Goal: Information Seeking & Learning: Learn about a topic

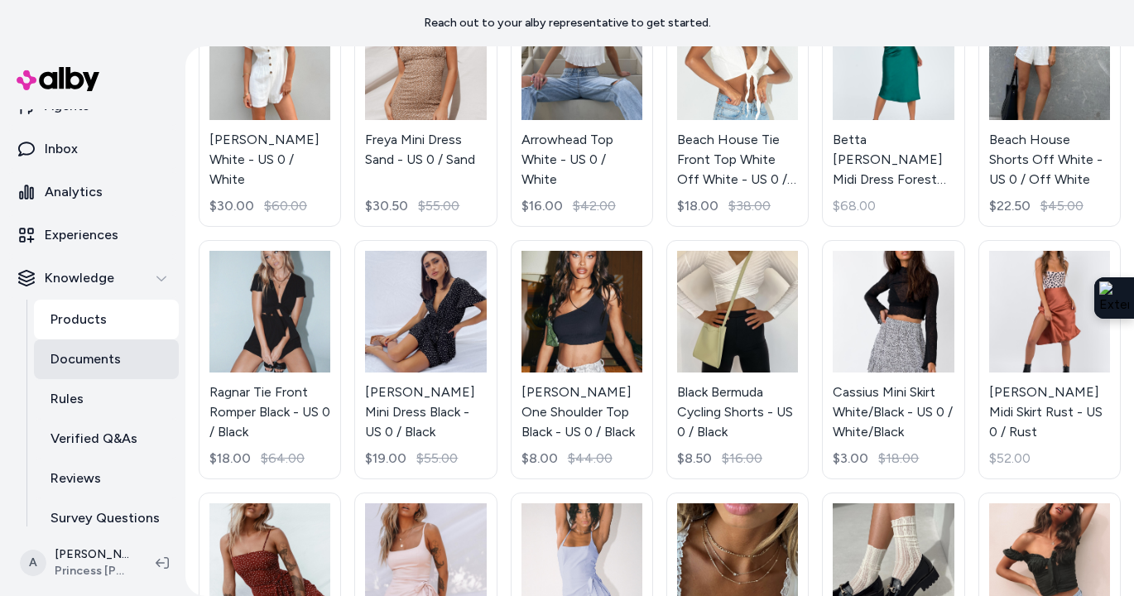
scroll to position [121, 0]
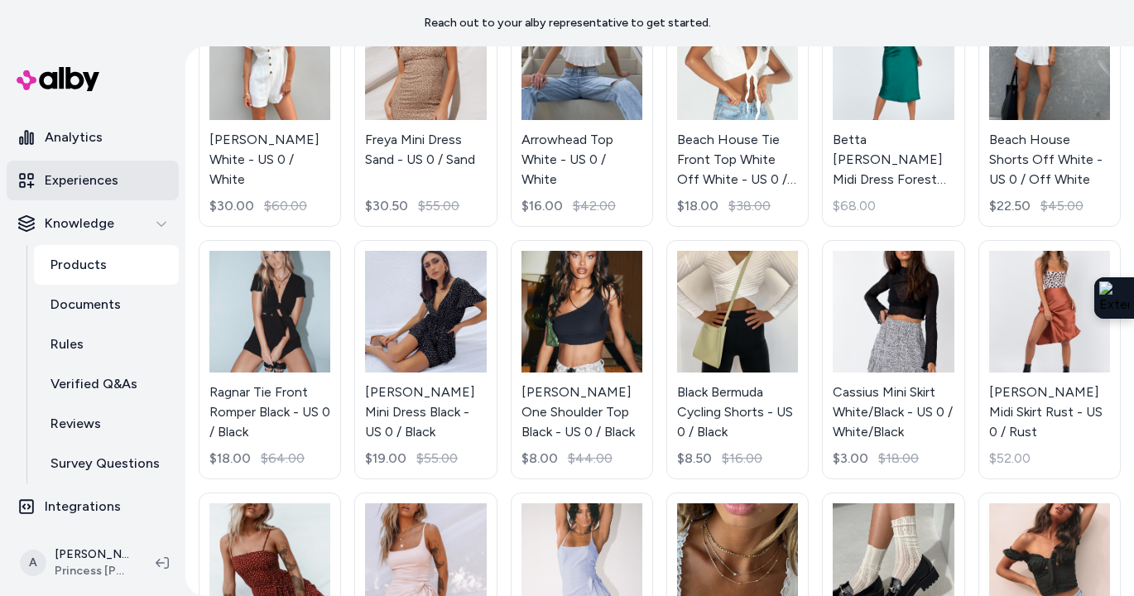
click at [95, 192] on link "Experiences" at bounding box center [93, 181] width 172 height 40
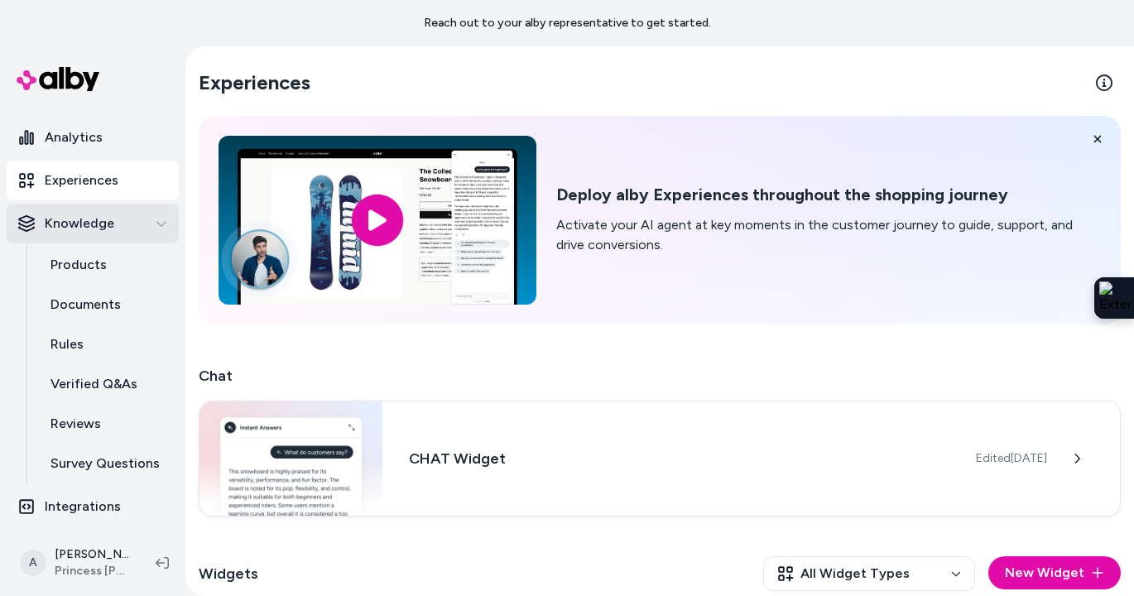
click at [96, 220] on p "Knowledge" at bounding box center [80, 224] width 70 height 20
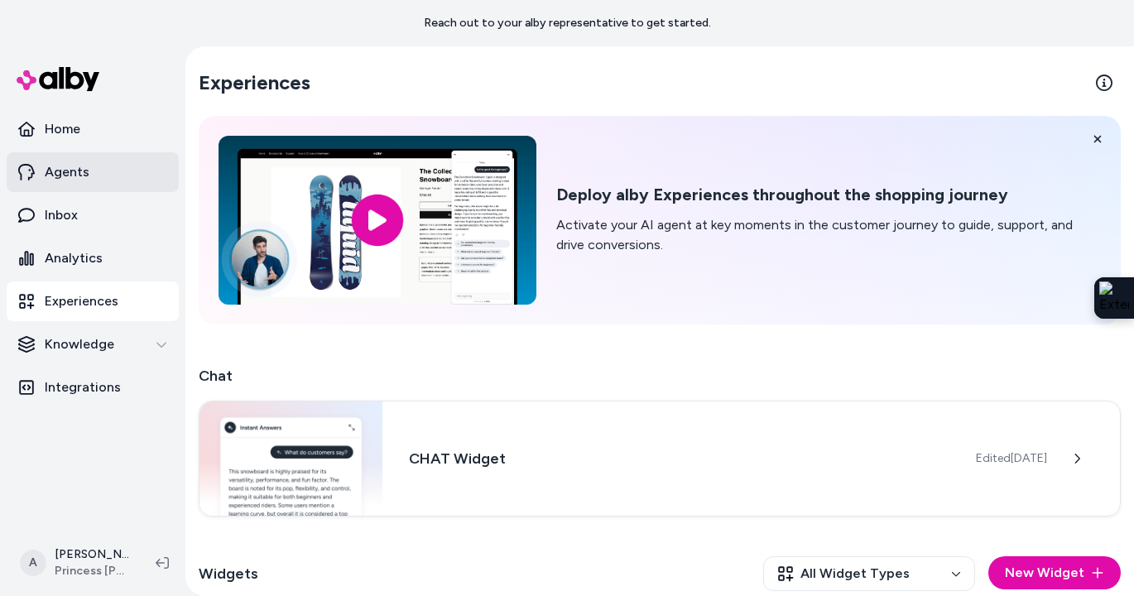
click at [88, 185] on link "Agents" at bounding box center [93, 172] width 172 height 40
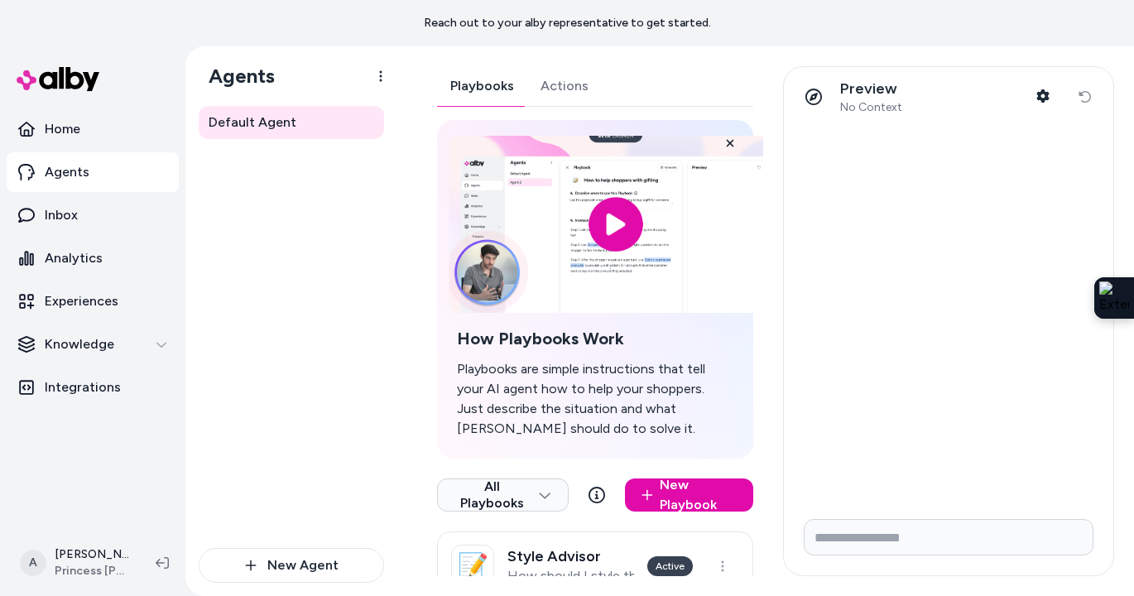
scroll to position [121, 0]
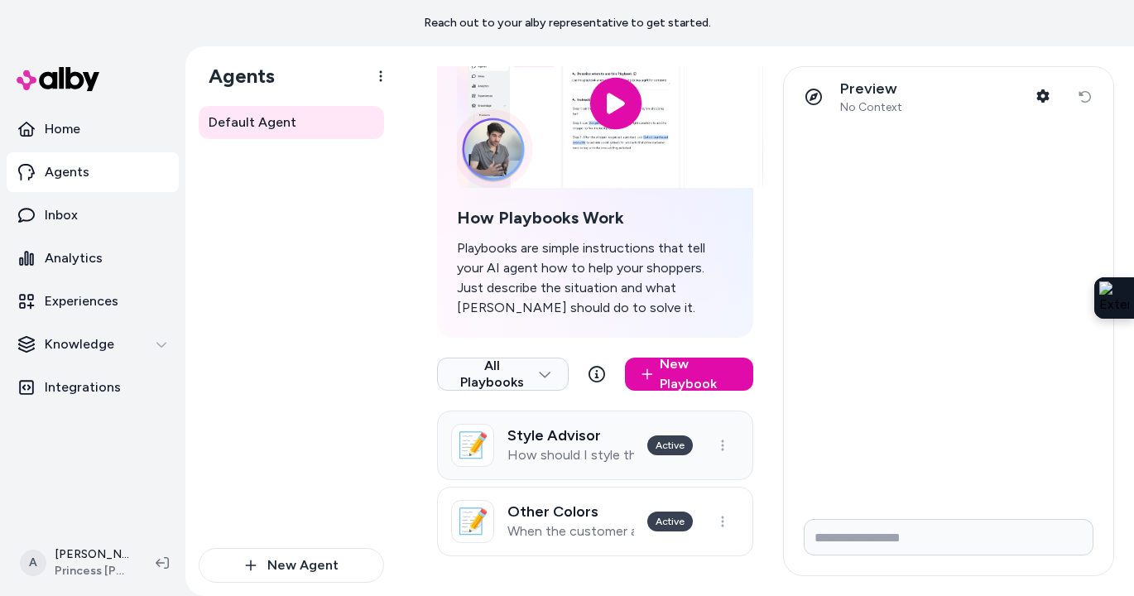
click at [535, 455] on p "How should I style this? What should I style this with?" at bounding box center [571, 455] width 127 height 17
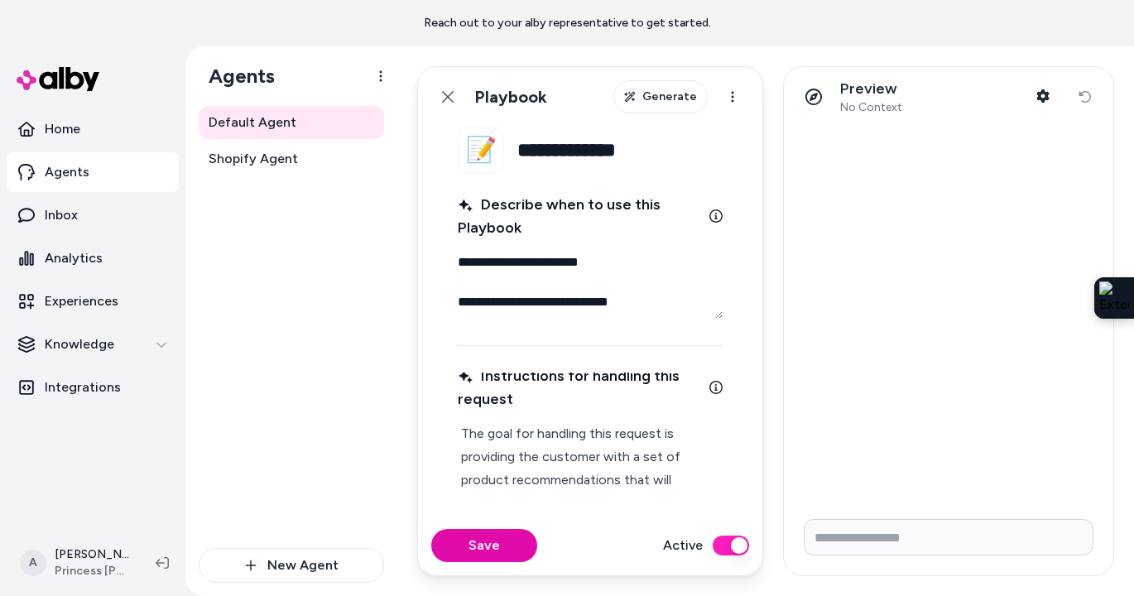
type textarea "*"
click at [127, 217] on link "Inbox" at bounding box center [93, 215] width 172 height 40
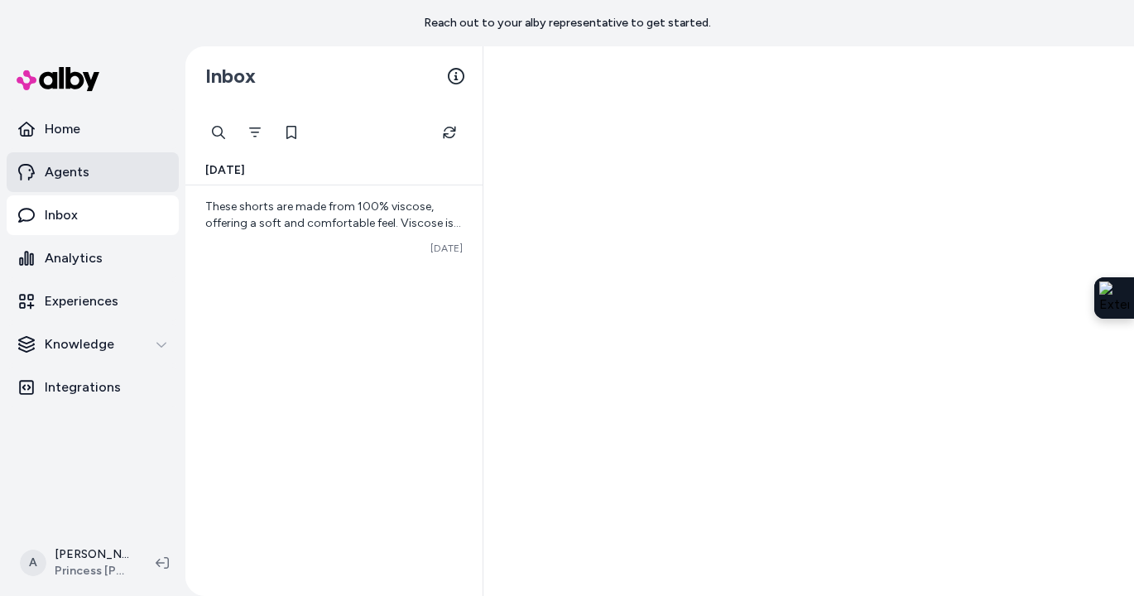
click at [116, 178] on link "Agents" at bounding box center [93, 172] width 172 height 40
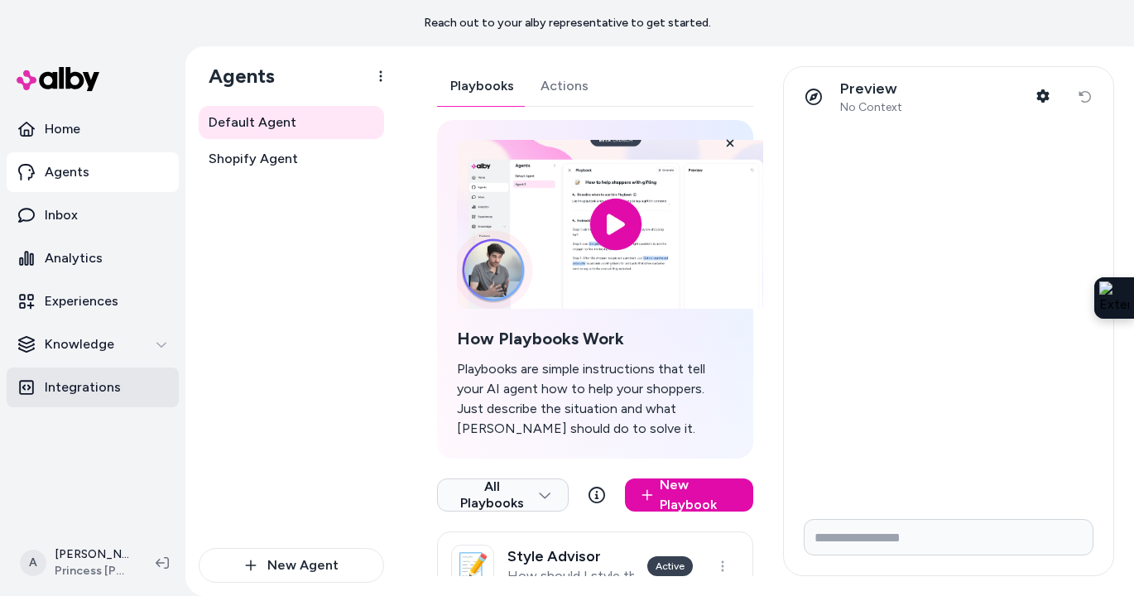
click at [77, 395] on p "Integrations" at bounding box center [83, 388] width 76 height 20
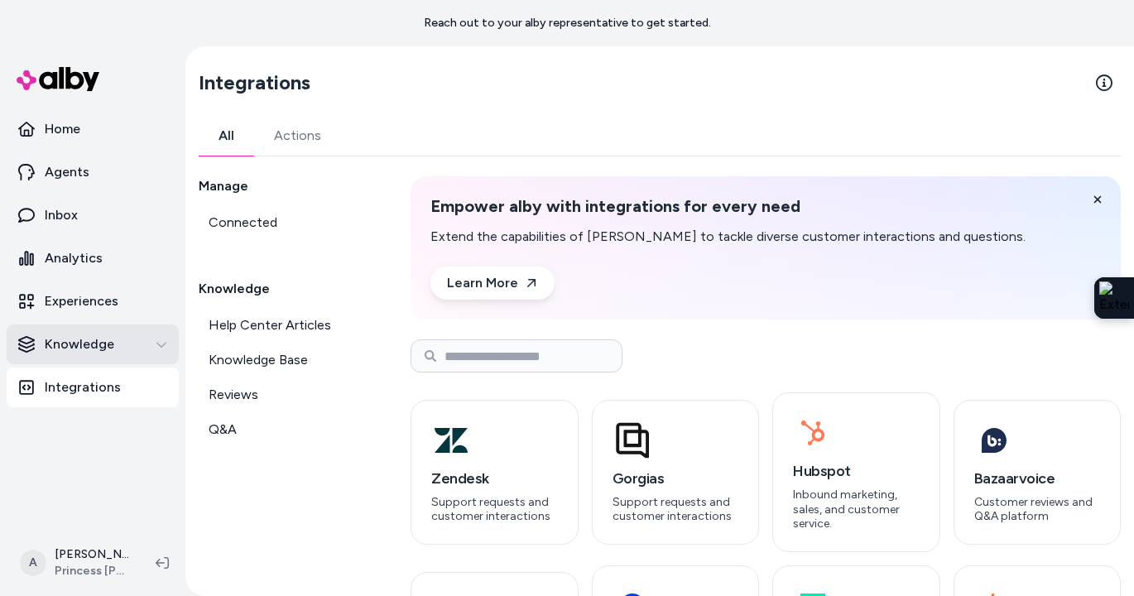
click at [95, 335] on p "Knowledge" at bounding box center [80, 344] width 70 height 20
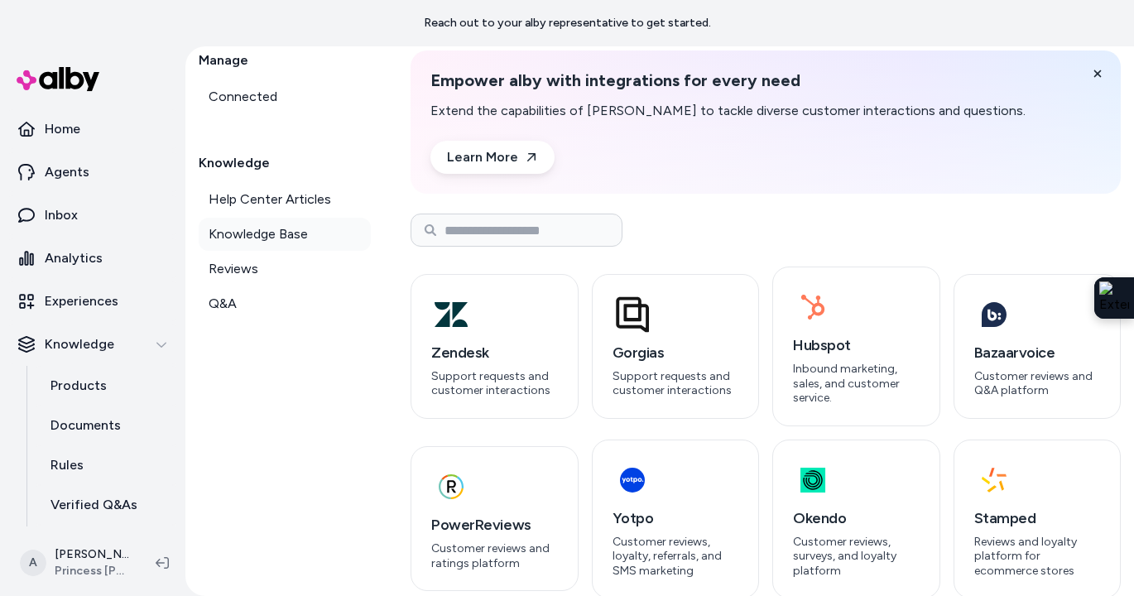
scroll to position [148, 0]
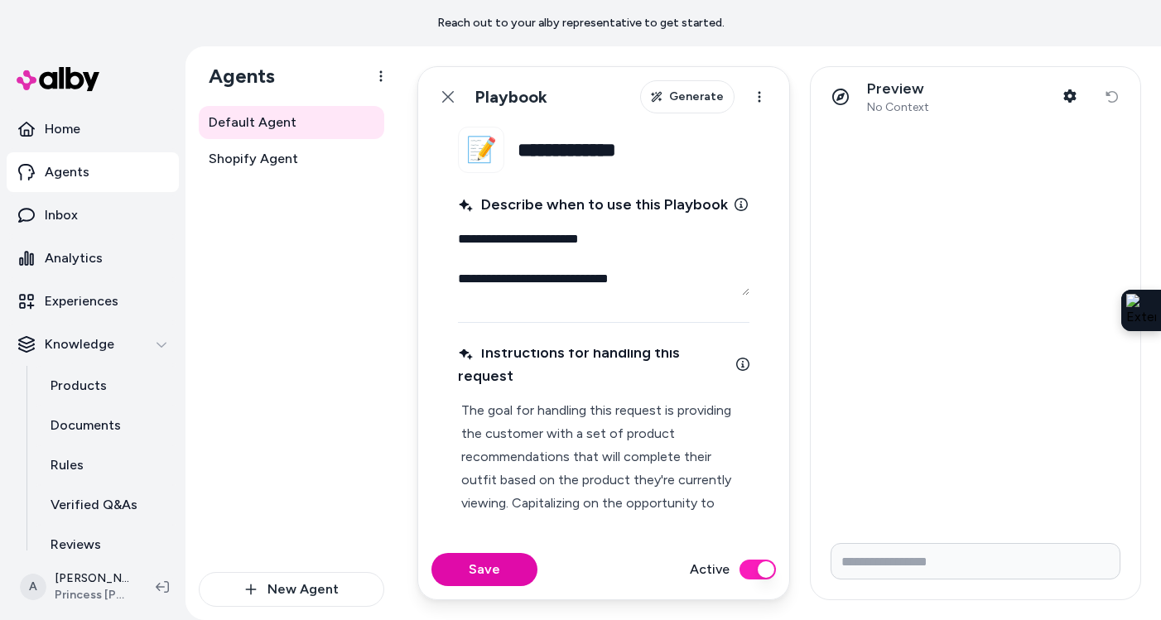
scroll to position [85, 0]
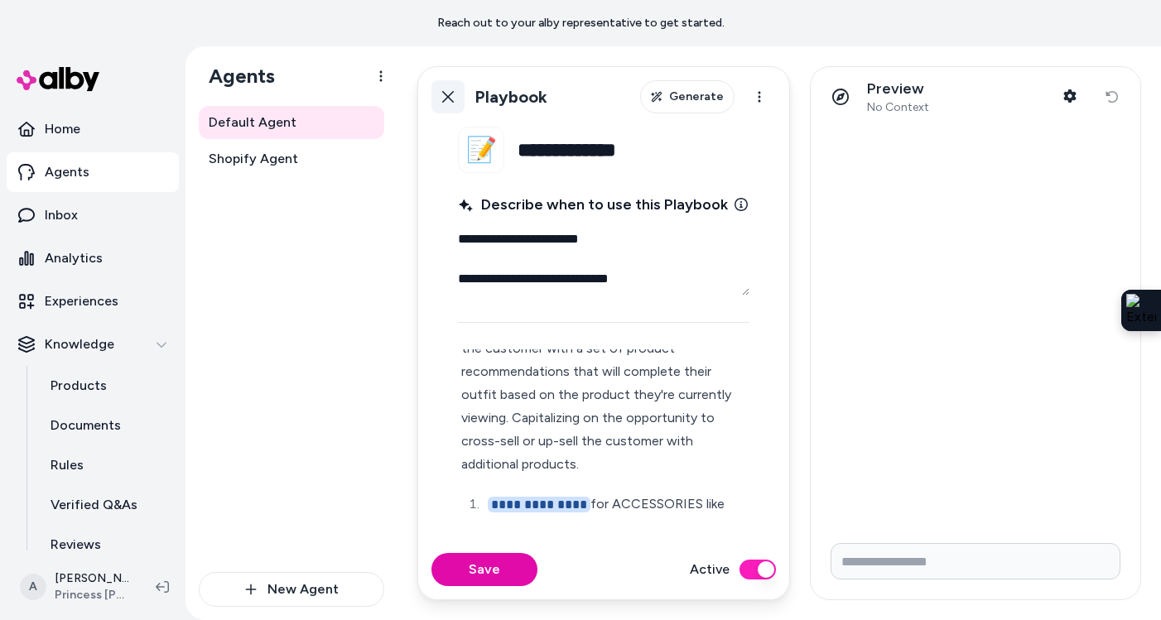
click at [450, 92] on icon at bounding box center [447, 96] width 13 height 13
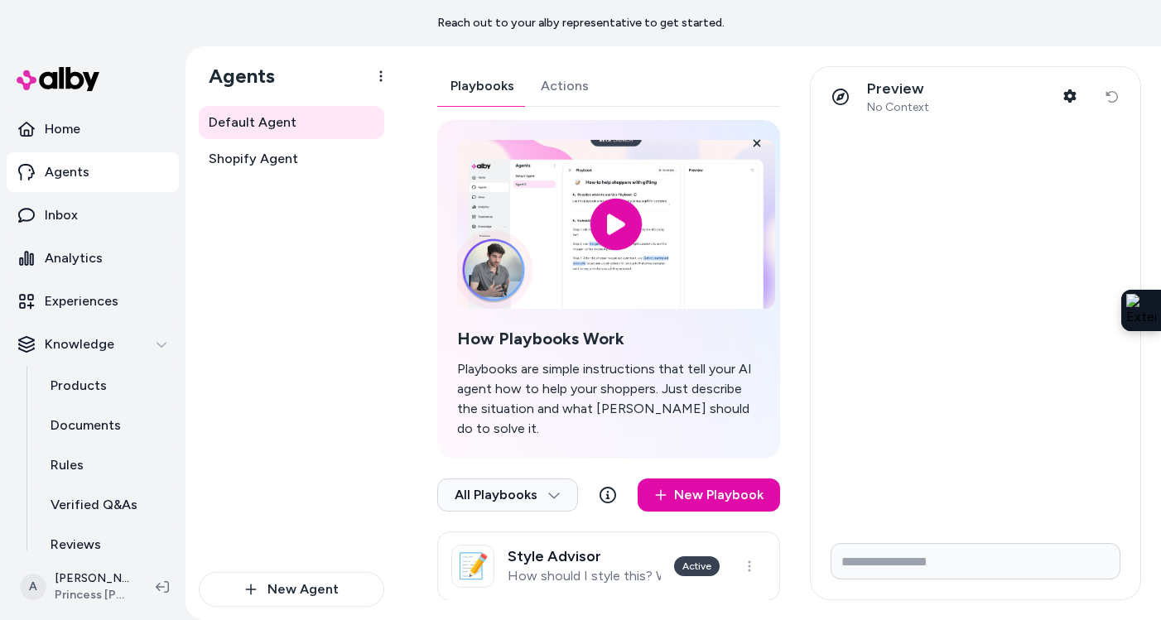
scroll to position [77, 0]
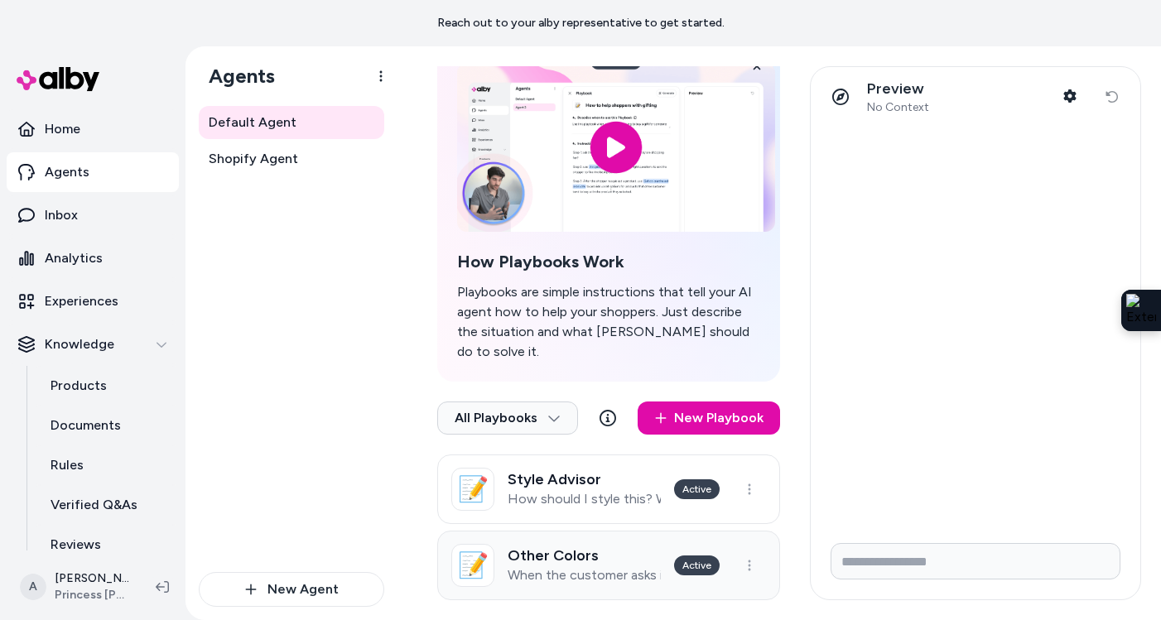
click at [544, 567] on p "When the customer asks if a product comes in other colors. When the customer as…" at bounding box center [584, 575] width 153 height 17
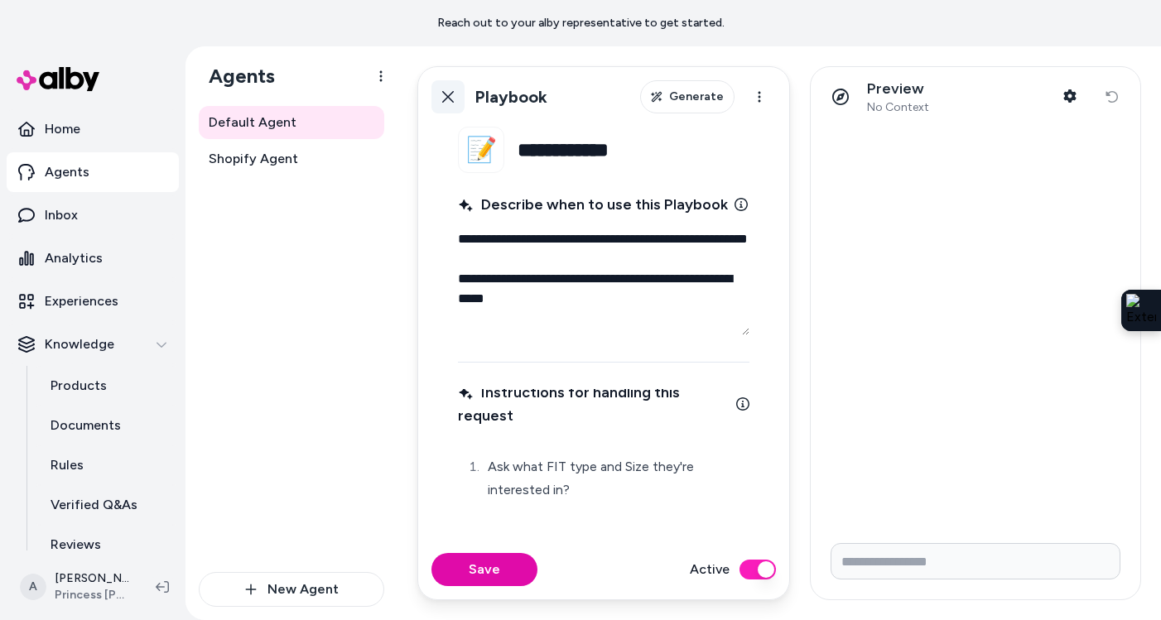
click at [443, 99] on icon at bounding box center [447, 96] width 13 height 13
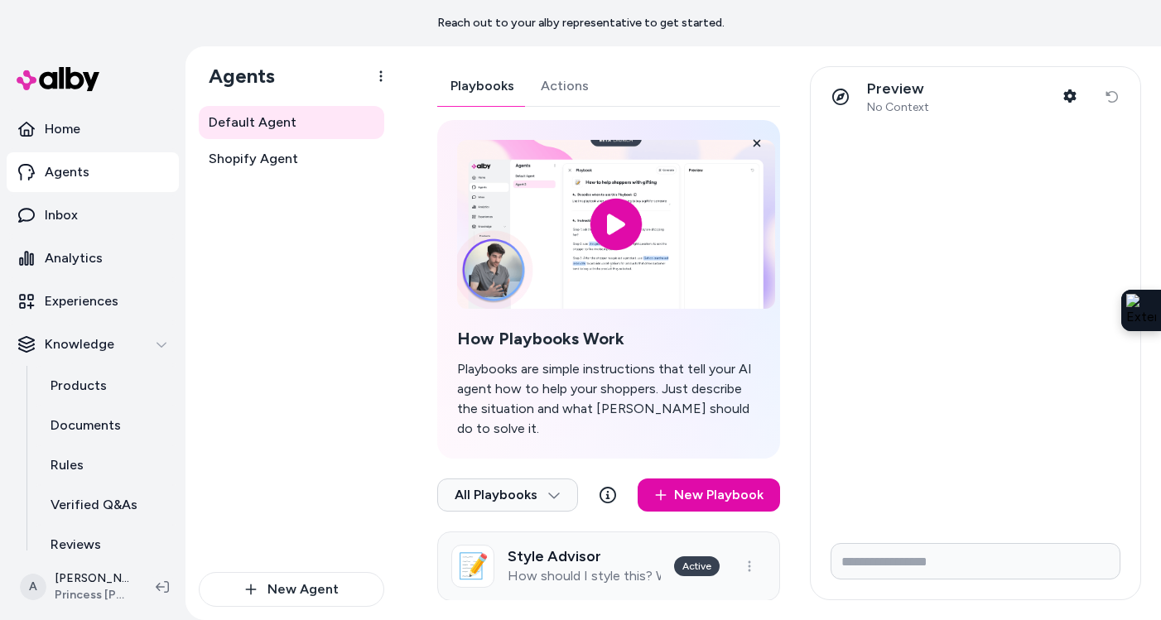
click at [572, 568] on p "How should I style this? What should I style this with?" at bounding box center [584, 576] width 153 height 17
type textarea "*"
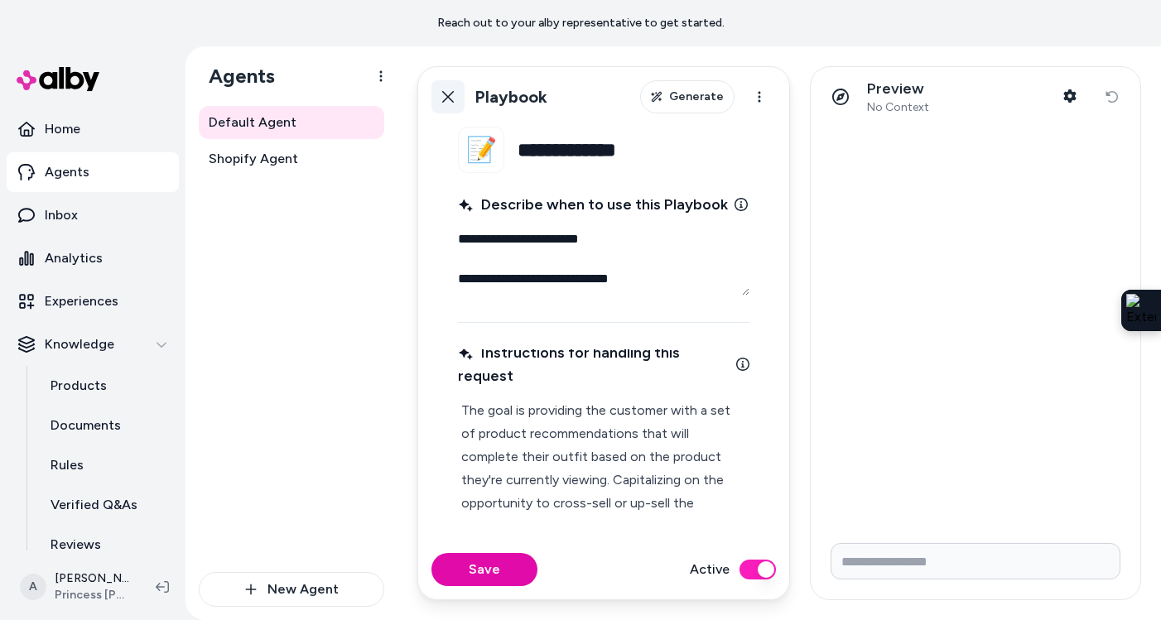
click at [438, 95] on button "Back" at bounding box center [447, 96] width 33 height 33
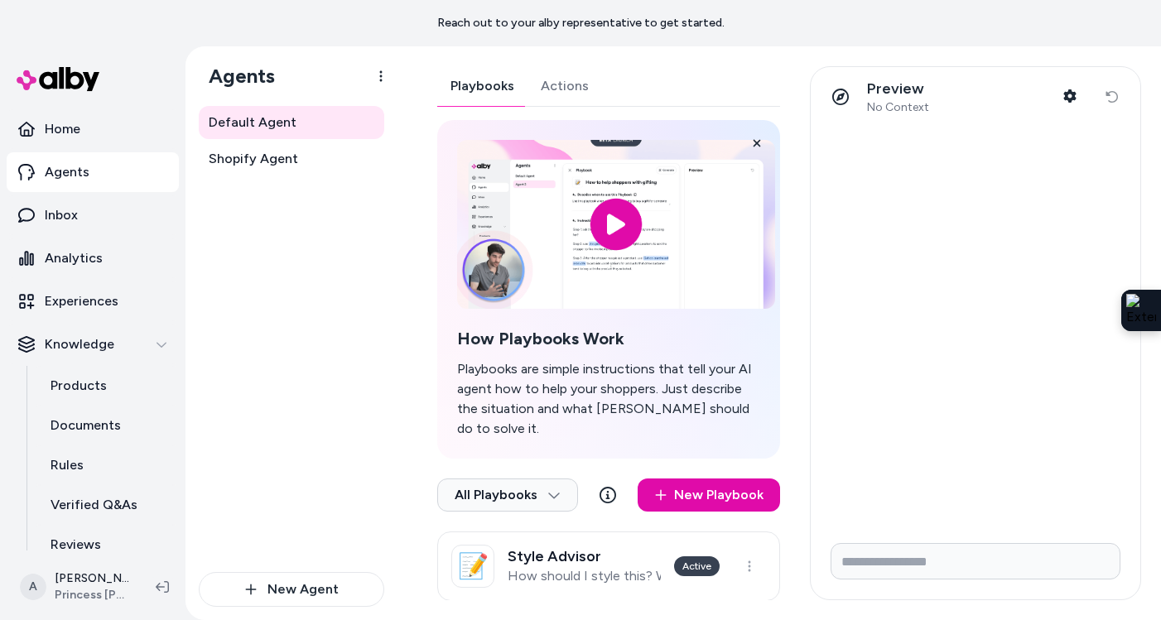
scroll to position [77, 0]
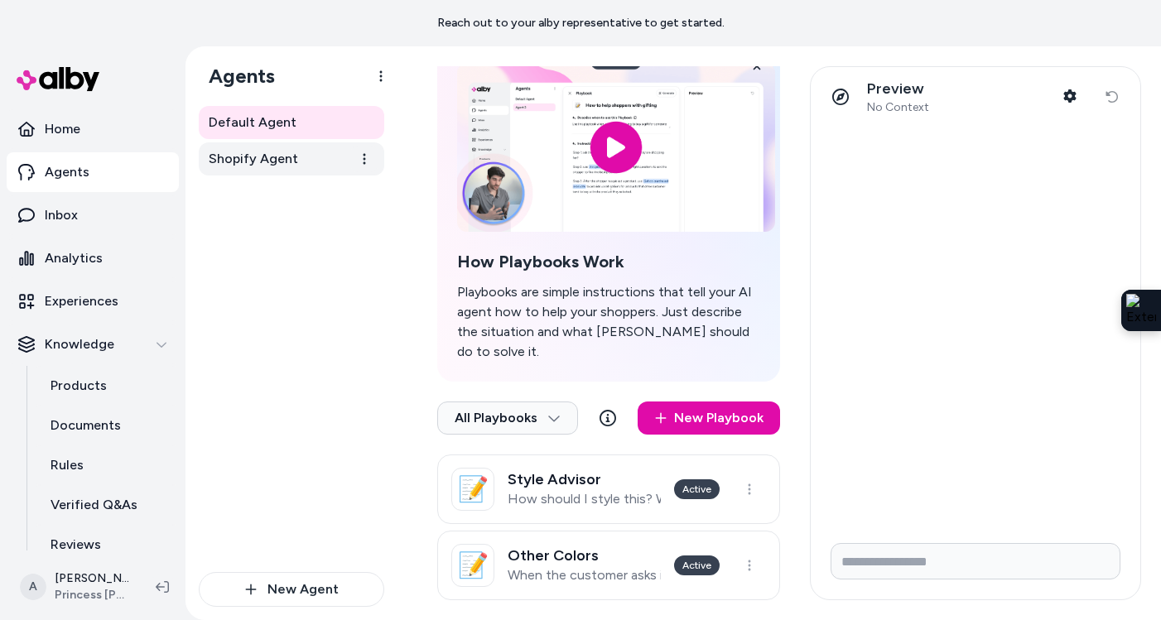
click at [242, 162] on span "Shopify Agent" at bounding box center [253, 159] width 89 height 20
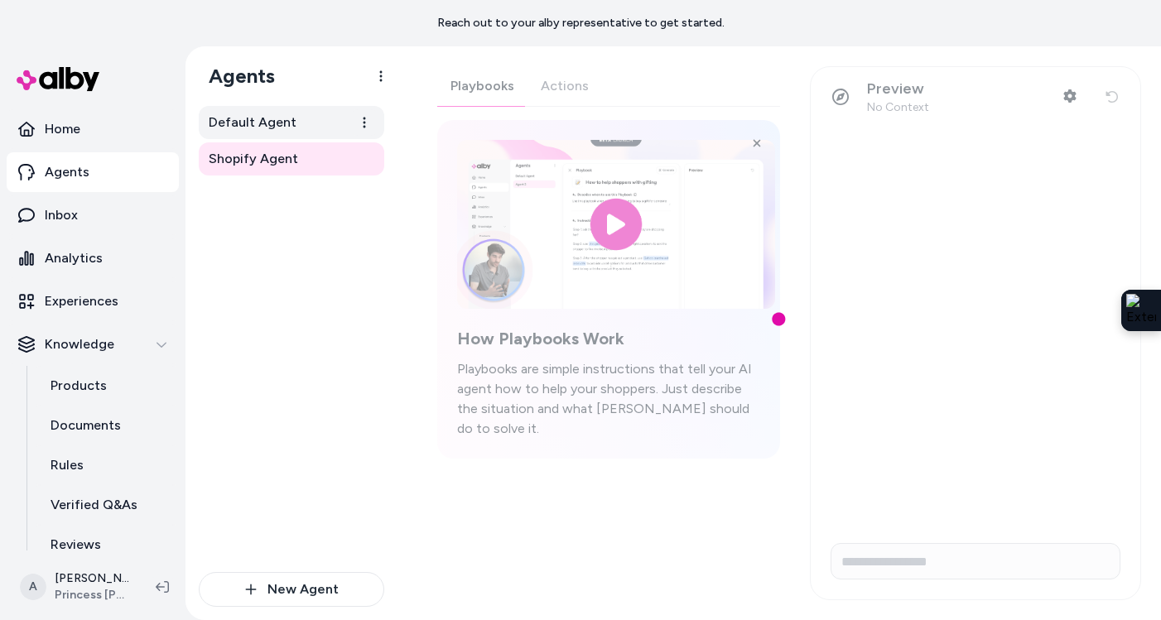
click at [247, 112] on link "Default Agent" at bounding box center [291, 122] width 185 height 33
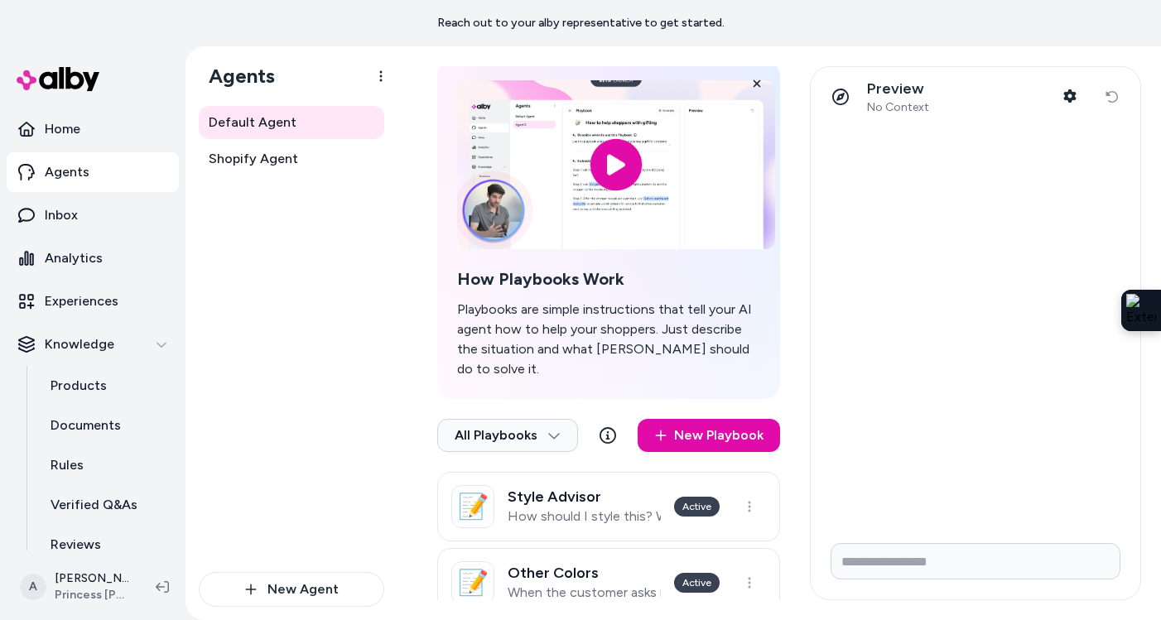
scroll to position [77, 0]
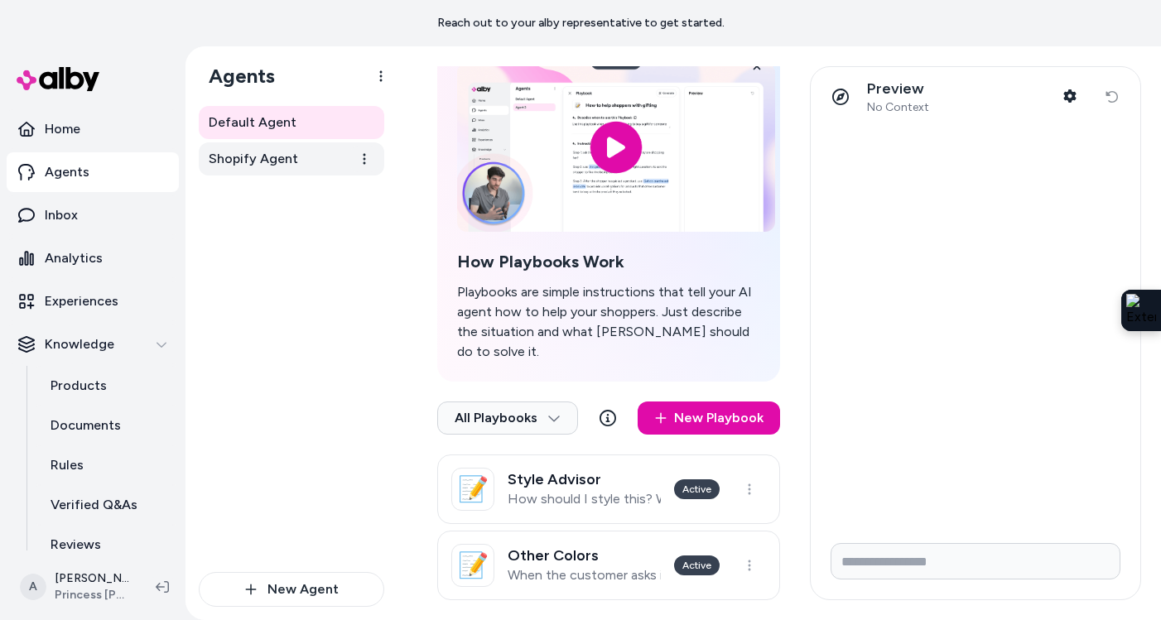
click at [324, 158] on link "Shopify Agent" at bounding box center [291, 158] width 185 height 33
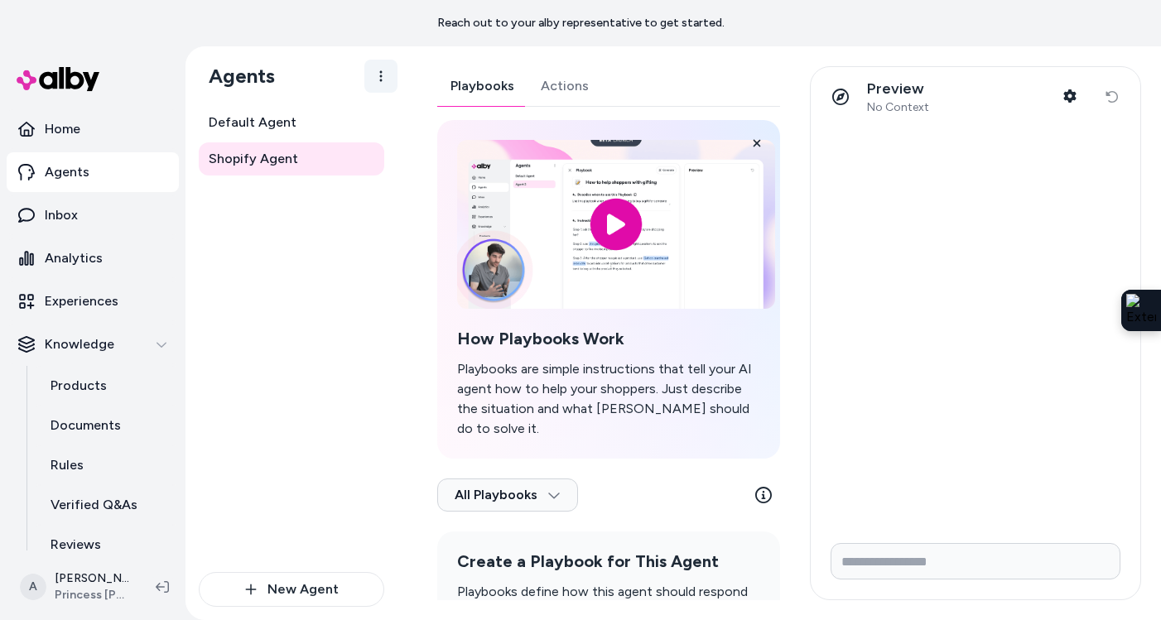
scroll to position [134, 0]
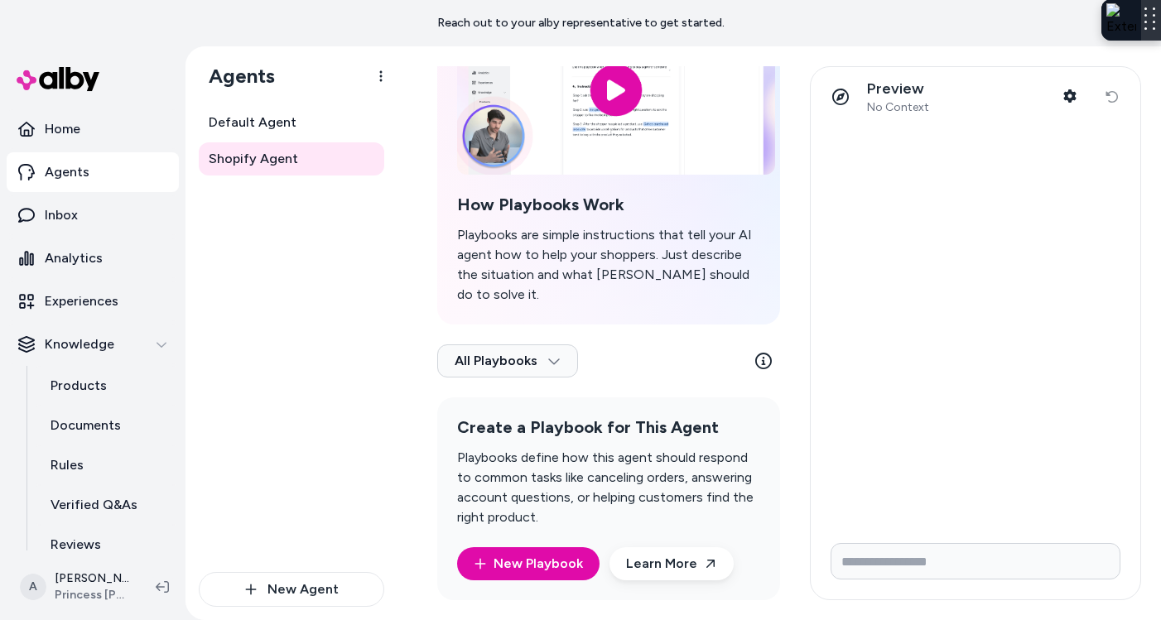
click at [1141, 0] on div at bounding box center [1151, 19] width 20 height 41
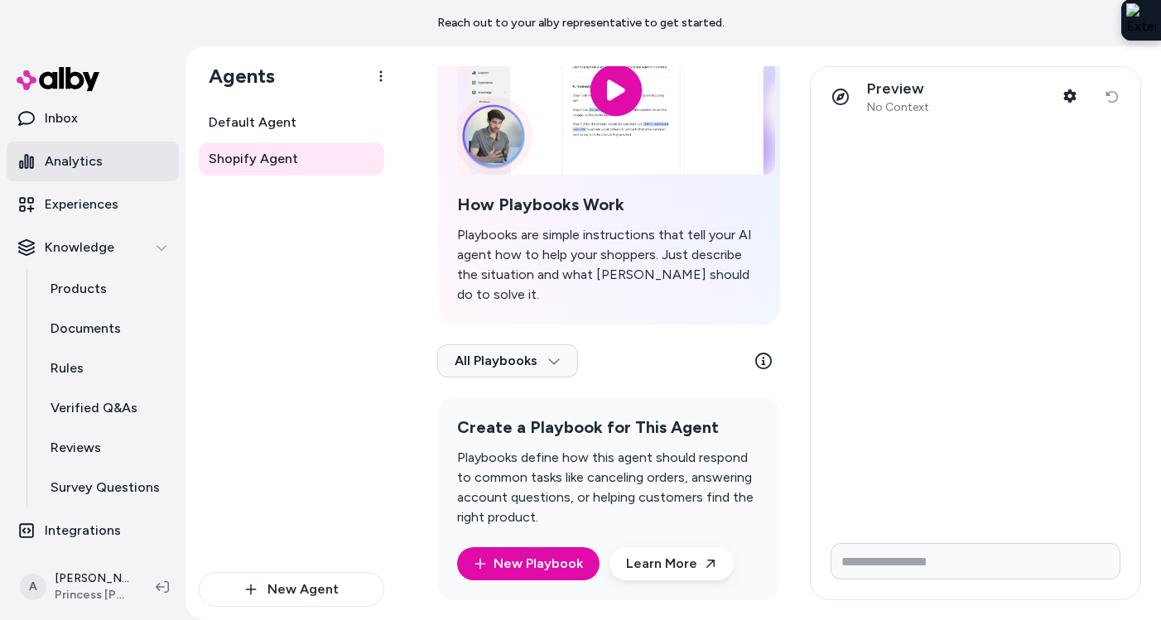
scroll to position [0, 0]
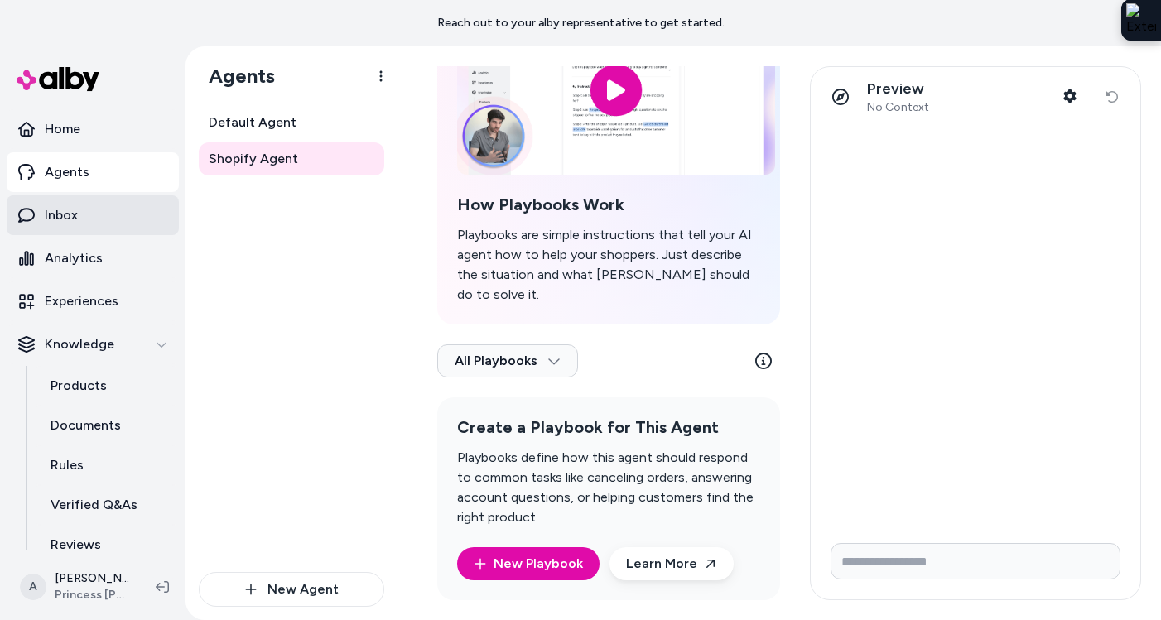
click at [87, 206] on link "Inbox" at bounding box center [93, 215] width 172 height 40
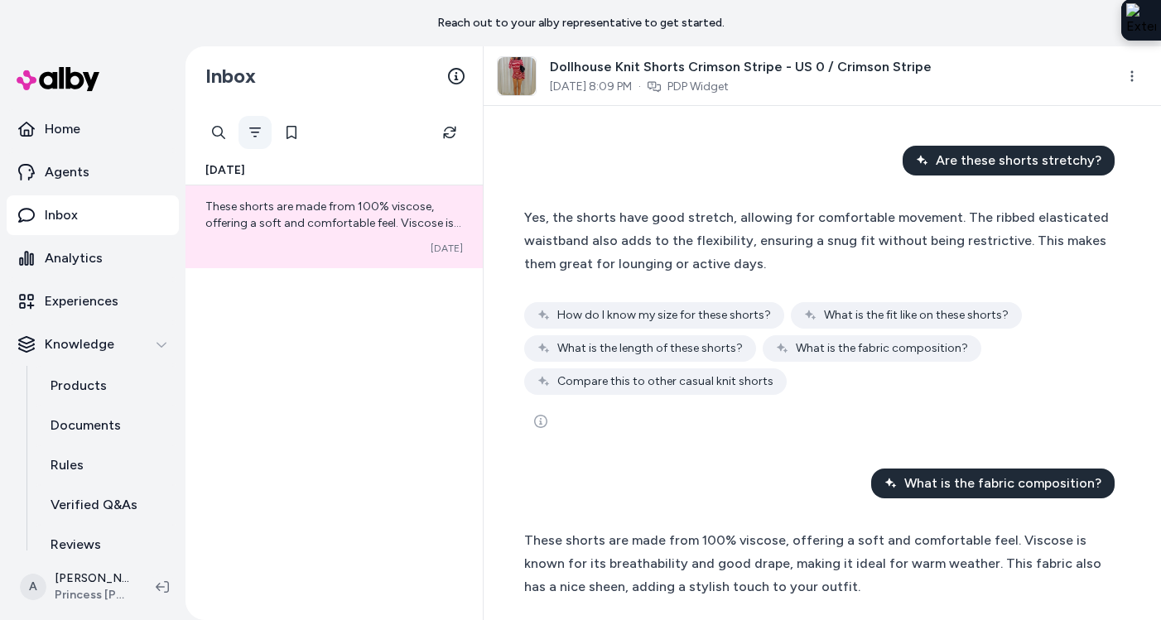
click at [252, 130] on icon "Filter" at bounding box center [254, 132] width 13 height 13
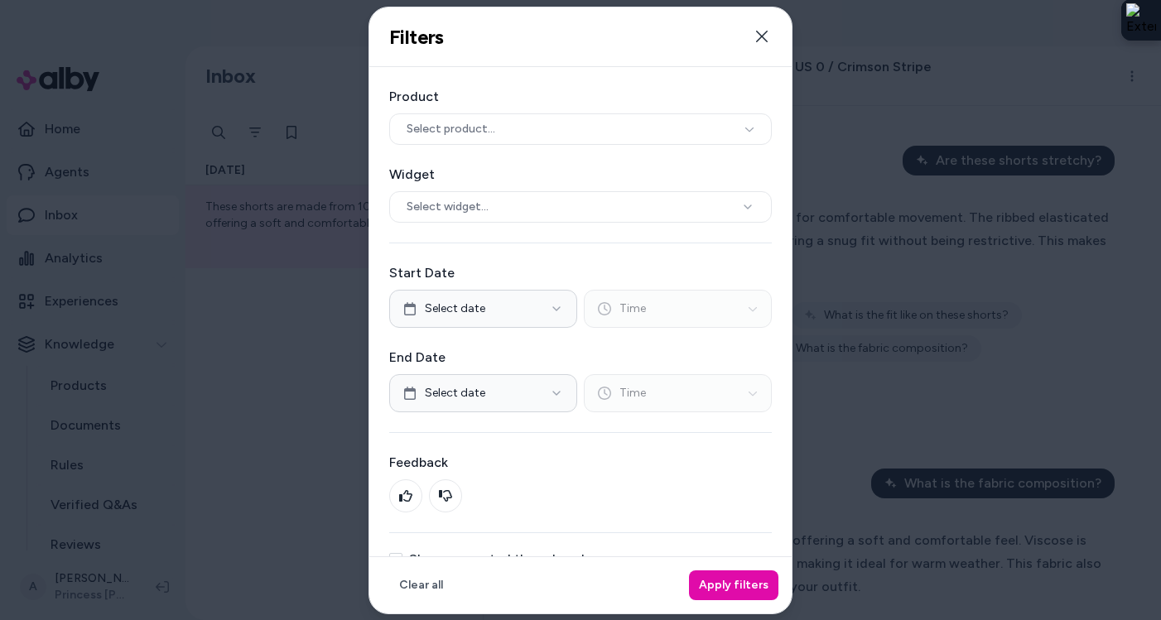
click at [252, 130] on div at bounding box center [580, 310] width 1161 height 620
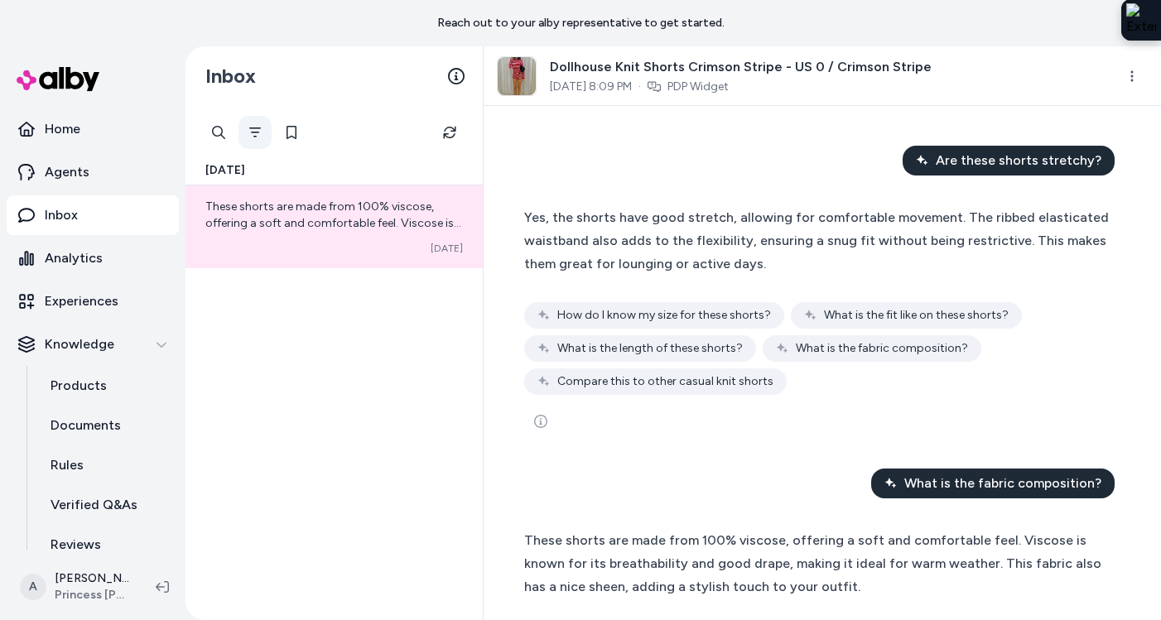
click at [248, 132] on icon "Filter" at bounding box center [254, 132] width 13 height 13
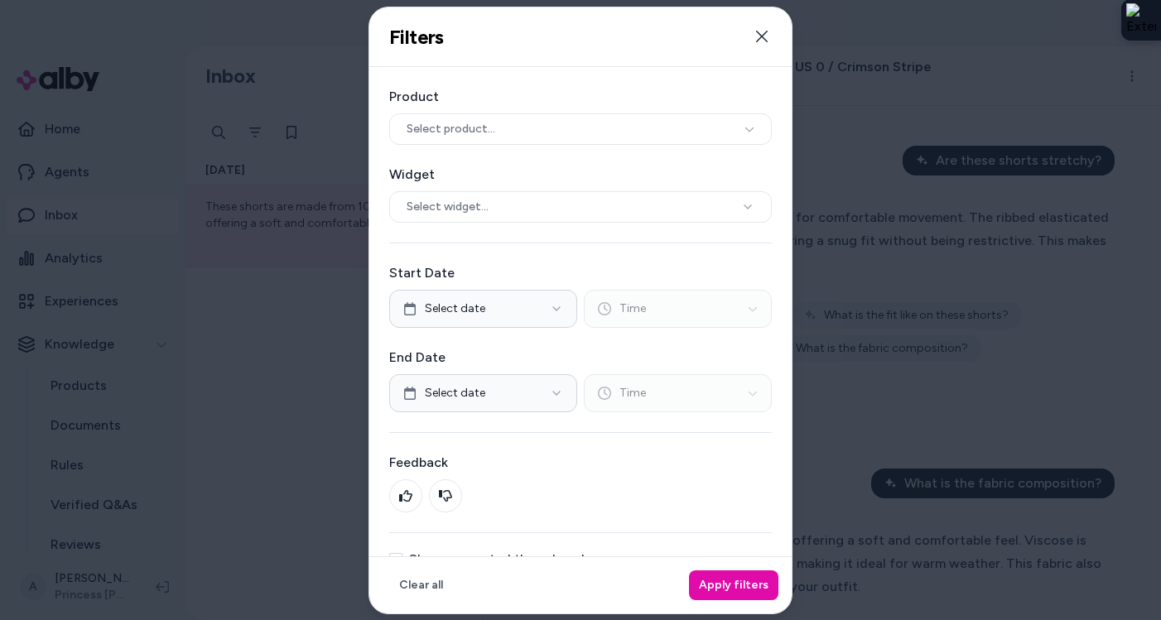
click at [249, 133] on div at bounding box center [580, 310] width 1161 height 620
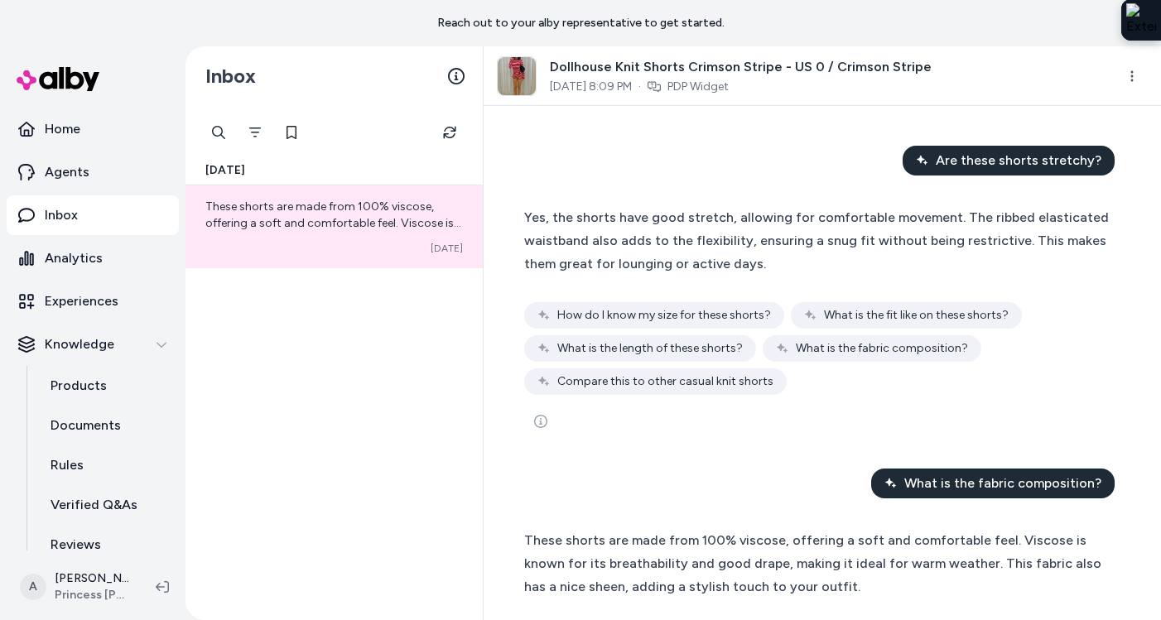
click at [249, 133] on icon "Filter" at bounding box center [254, 132] width 13 height 13
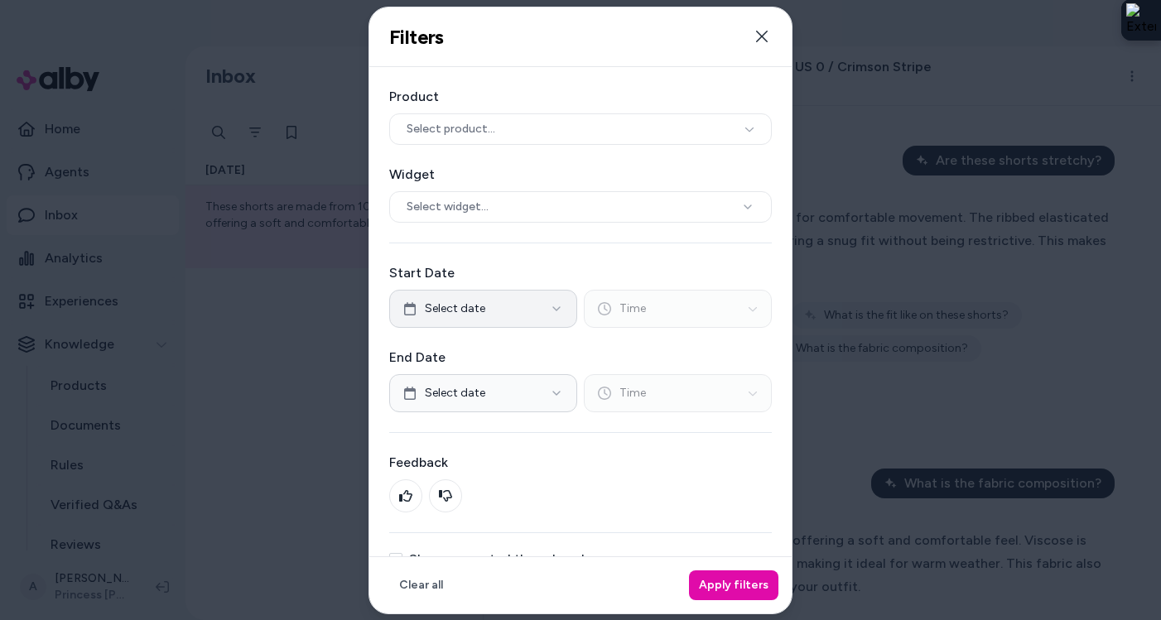
scroll to position [56, 0]
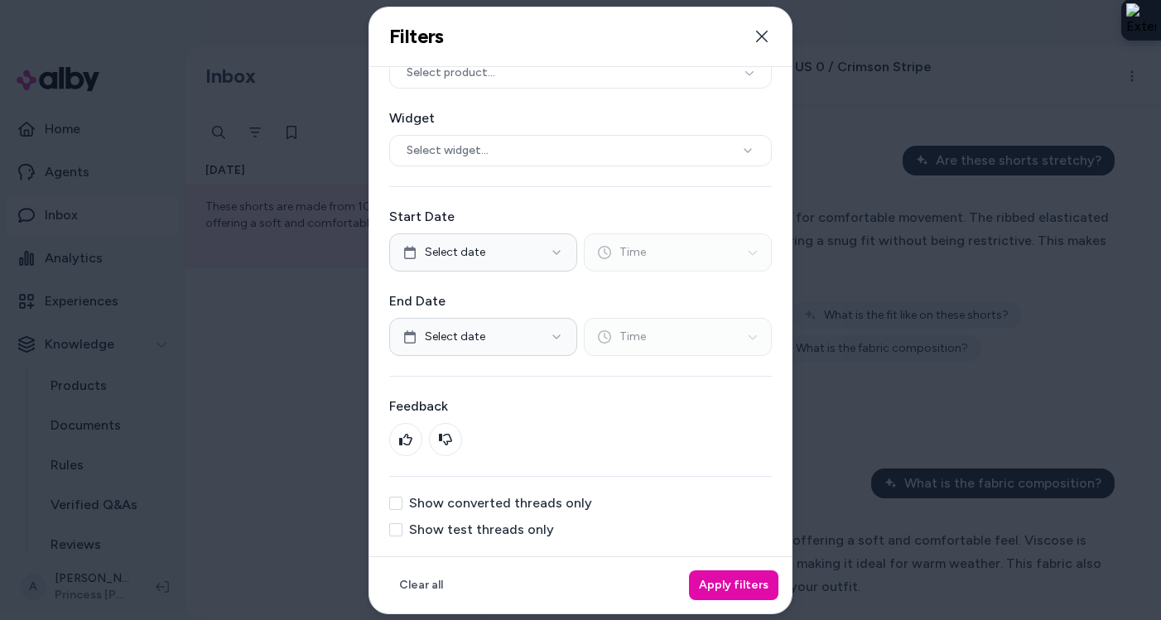
click at [310, 411] on div at bounding box center [580, 310] width 1161 height 620
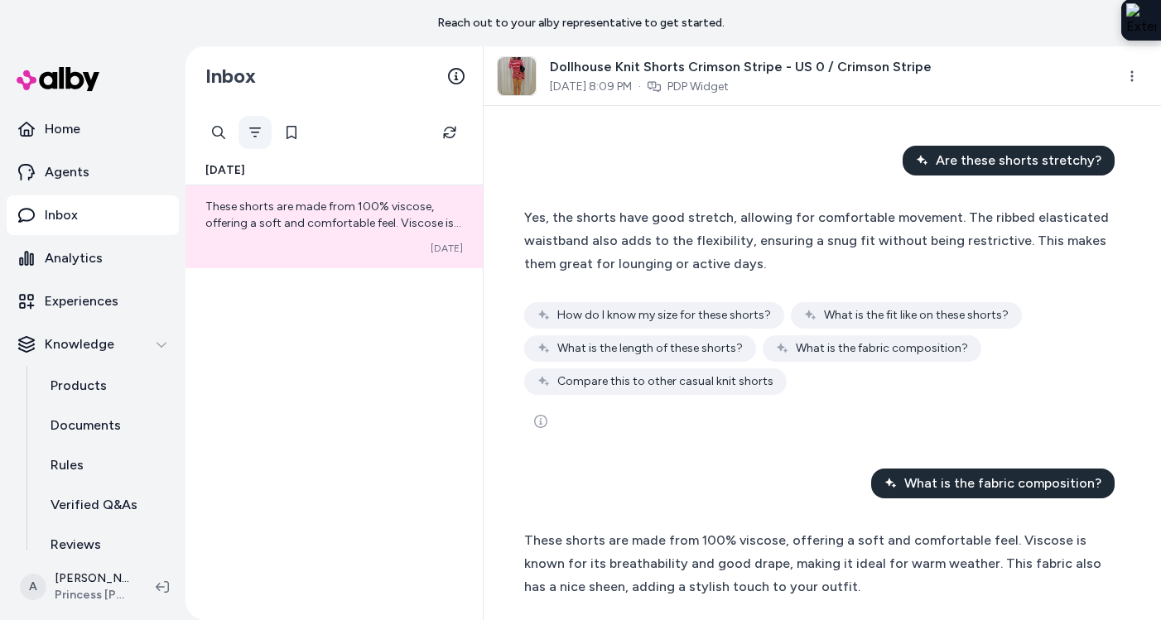
click at [257, 130] on icon "Filter" at bounding box center [254, 132] width 13 height 13
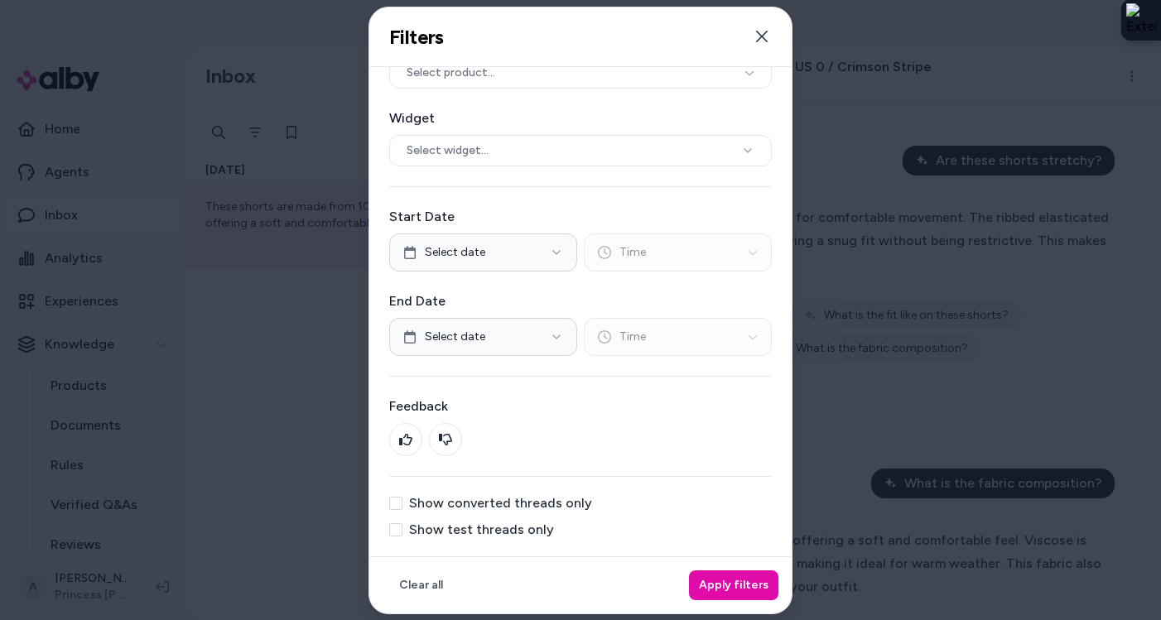
click at [402, 503] on div "Show converted threads only" at bounding box center [580, 502] width 383 height 13
click at [397, 503] on button "Show converted threads only" at bounding box center [395, 502] width 13 height 13
click at [717, 579] on button "Apply filters" at bounding box center [733, 585] width 89 height 30
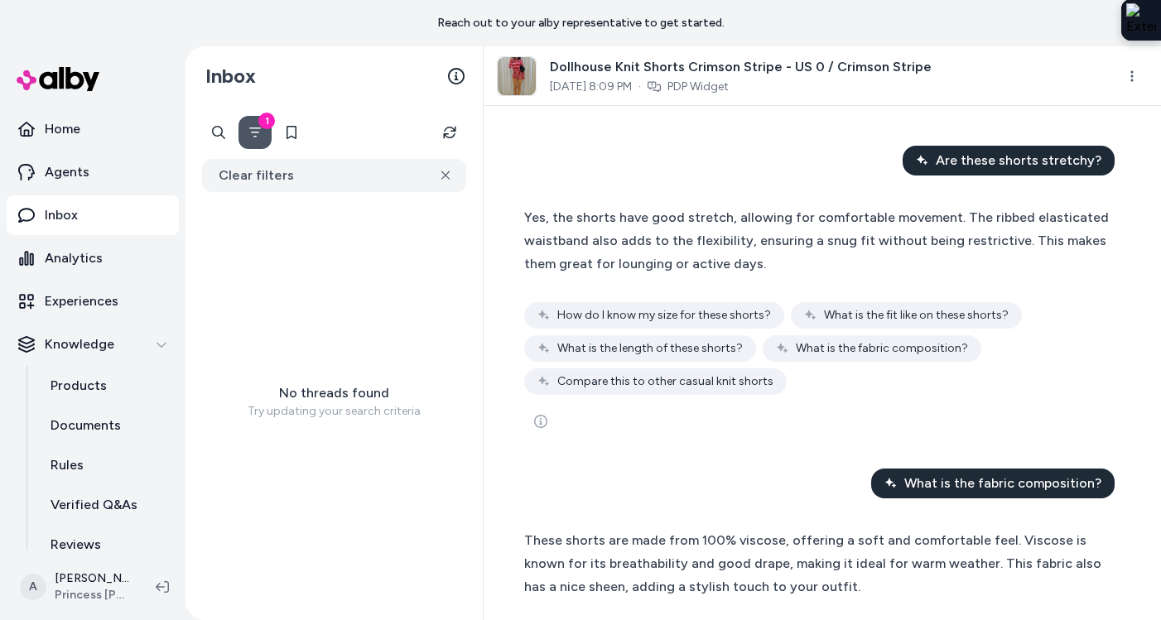
click at [268, 138] on button "1" at bounding box center [254, 132] width 33 height 33
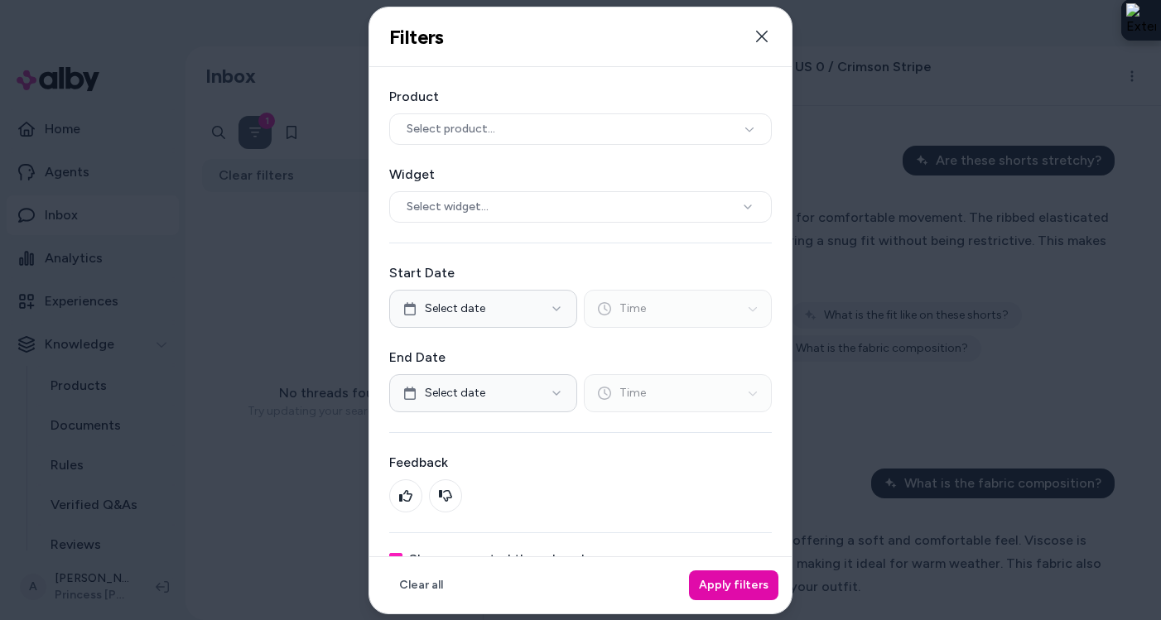
scroll to position [56, 0]
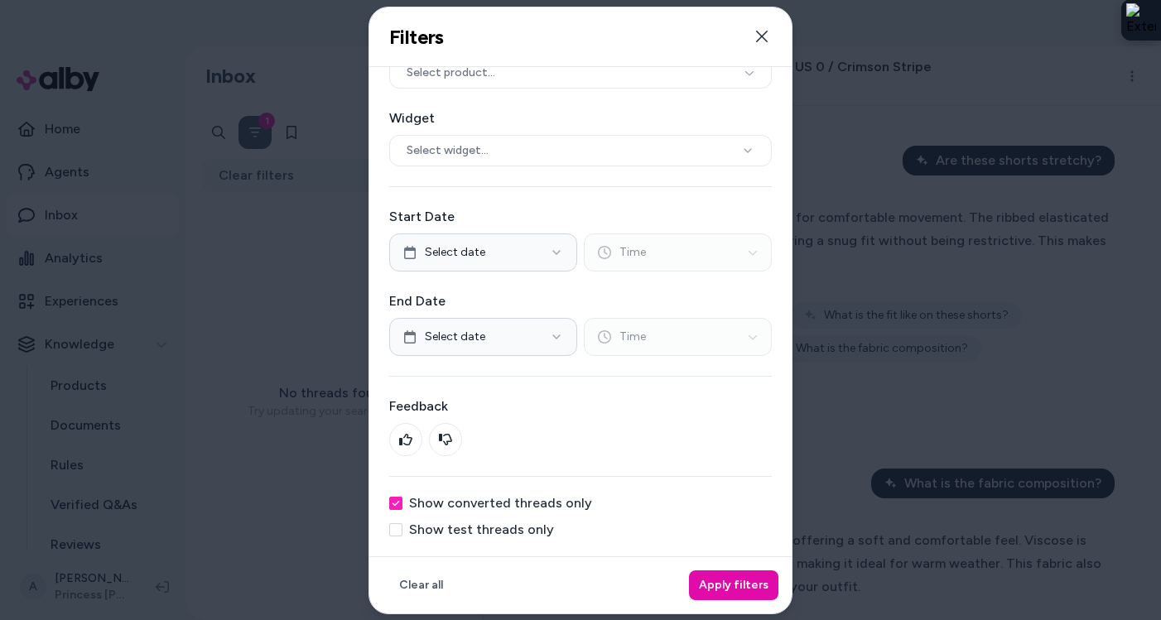
click at [394, 499] on button "Show converted threads only" at bounding box center [395, 502] width 13 height 13
click at [394, 532] on button "Show test threads only" at bounding box center [395, 528] width 13 height 13
click at [737, 593] on button "Apply filters" at bounding box center [733, 585] width 89 height 30
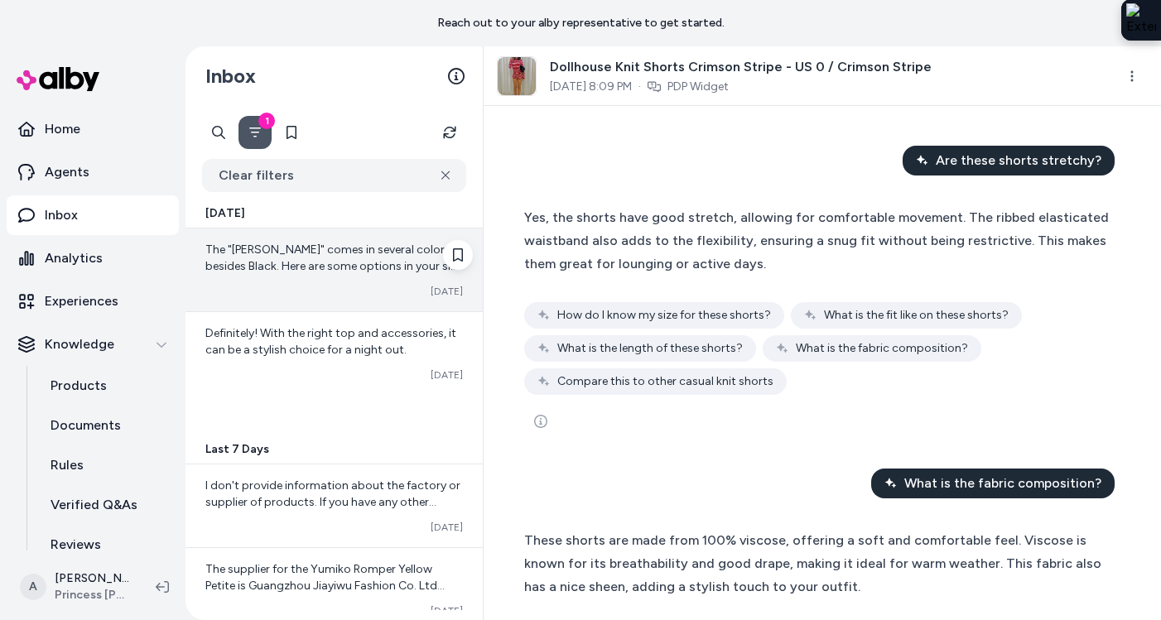
click at [334, 268] on span "The "Gigi Skort" comes in several colors besides Black. Here are some options i…" at bounding box center [333, 357] width 257 height 229
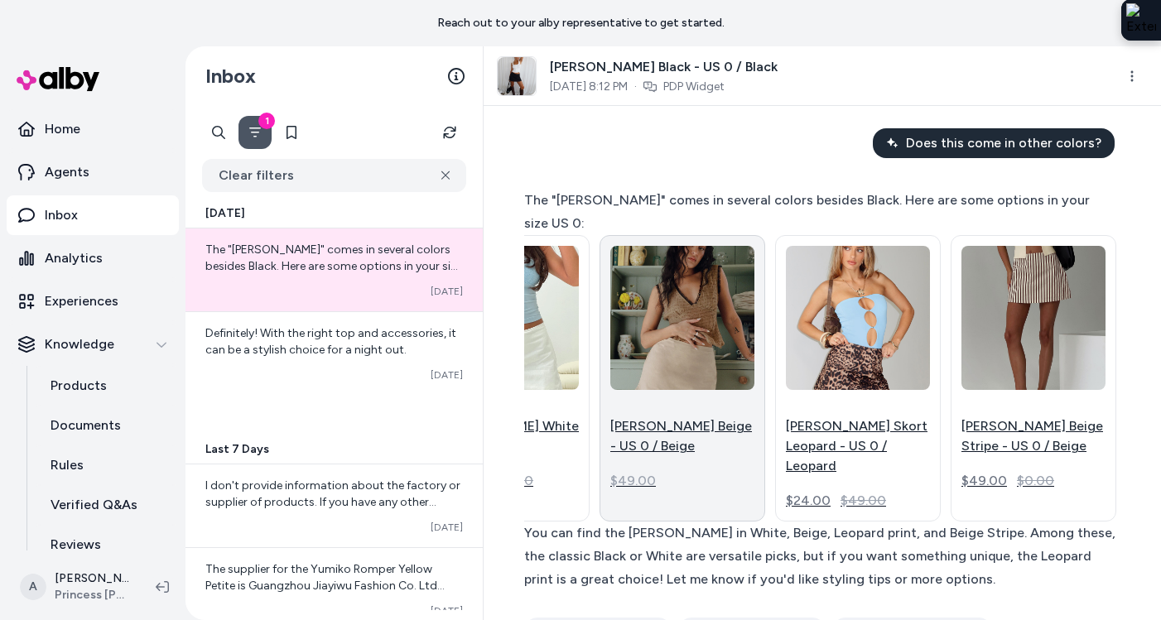
scroll to position [20, 0]
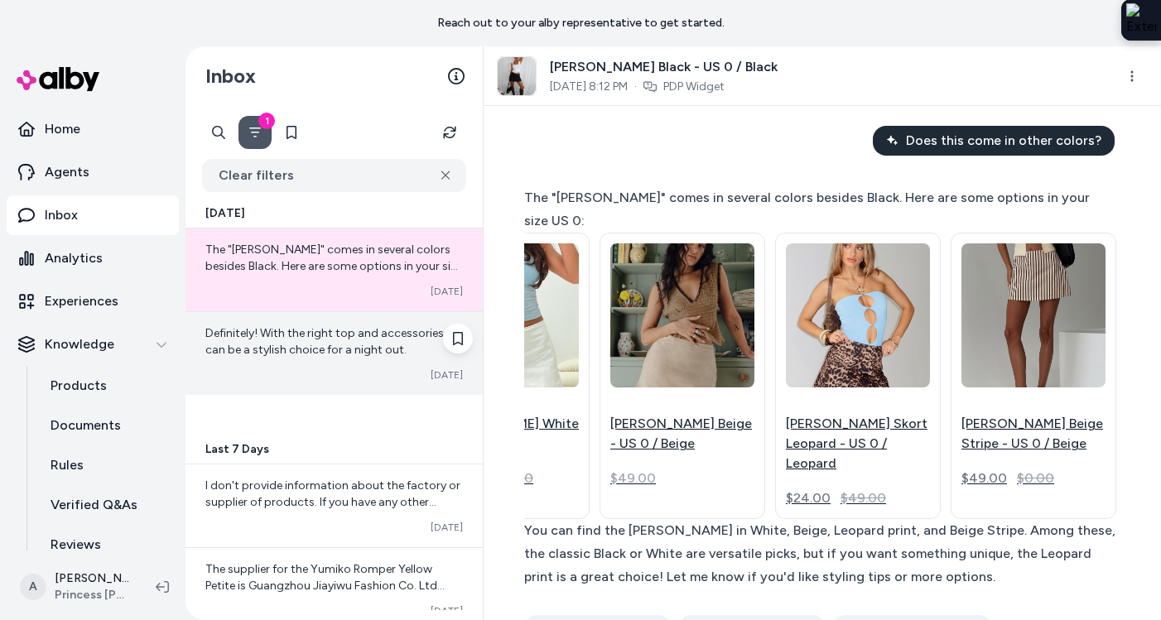
click at [381, 347] on span "Definitely! With the right top and accessories, it can be a stylish choice for …" at bounding box center [330, 341] width 251 height 31
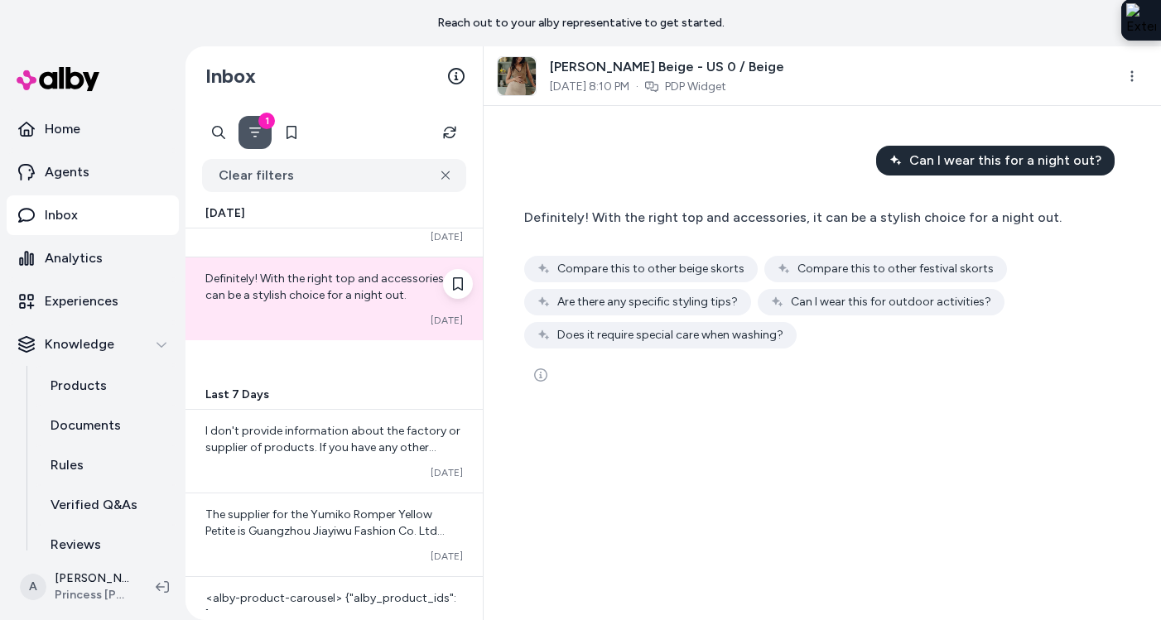
scroll to position [72, 0]
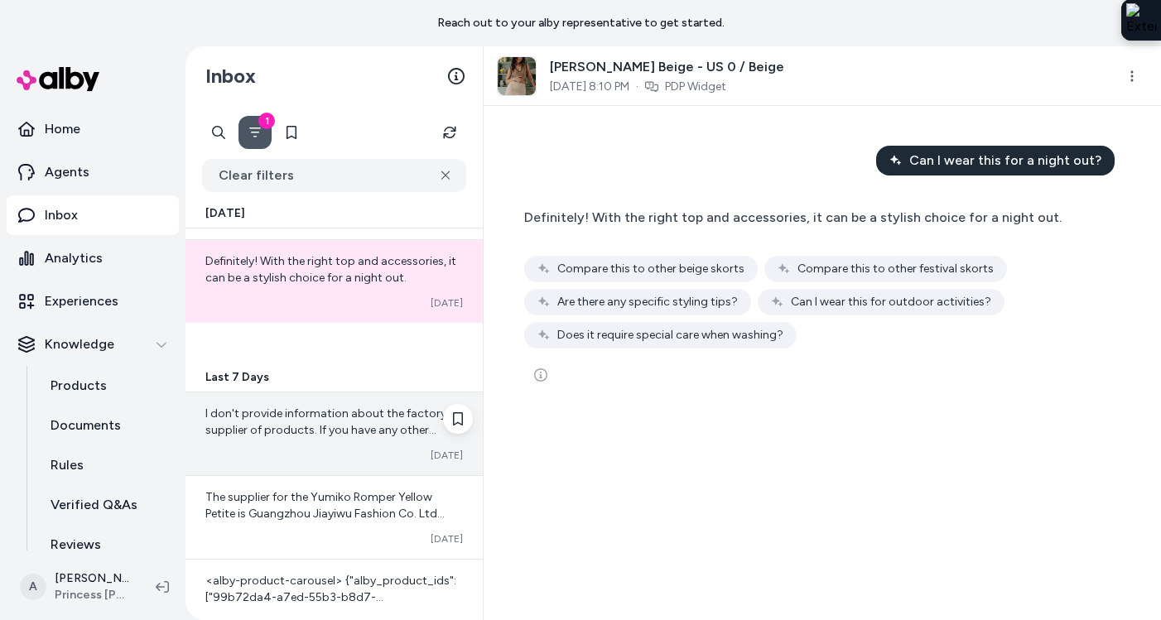
click at [374, 421] on div "I don't provide information about the factory or supplier of products. If you h…" at bounding box center [333, 422] width 257 height 33
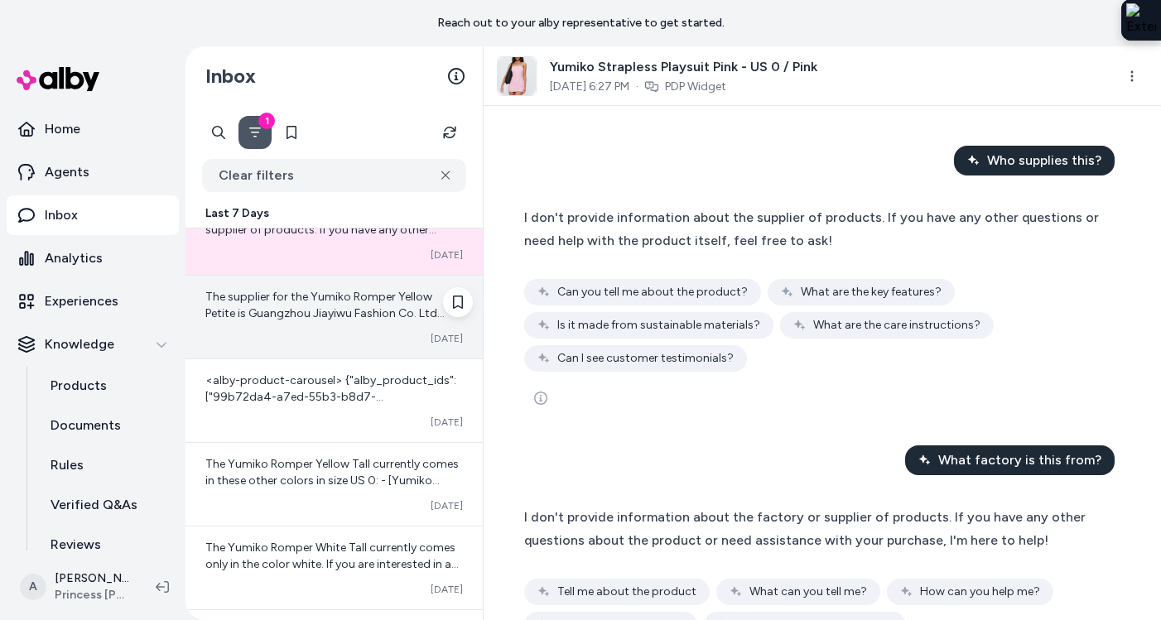
click at [368, 319] on span "The supplier for the Yumiko Romper Yellow Petite is Guangzhou Jiayiwu Fashion C…" at bounding box center [327, 330] width 245 height 80
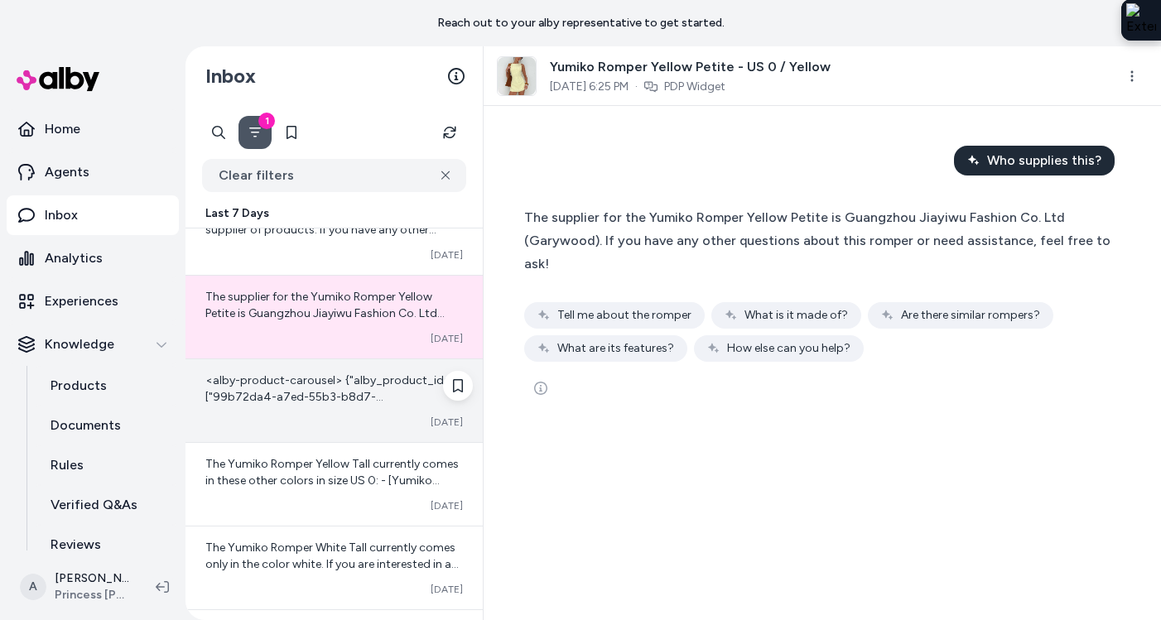
click at [354, 395] on span "<alby-product-carousel> {"alby_product_ids":["99b72da4-a7ed-55b3-b8d7-0218daf4c…" at bounding box center [333, 487] width 257 height 229
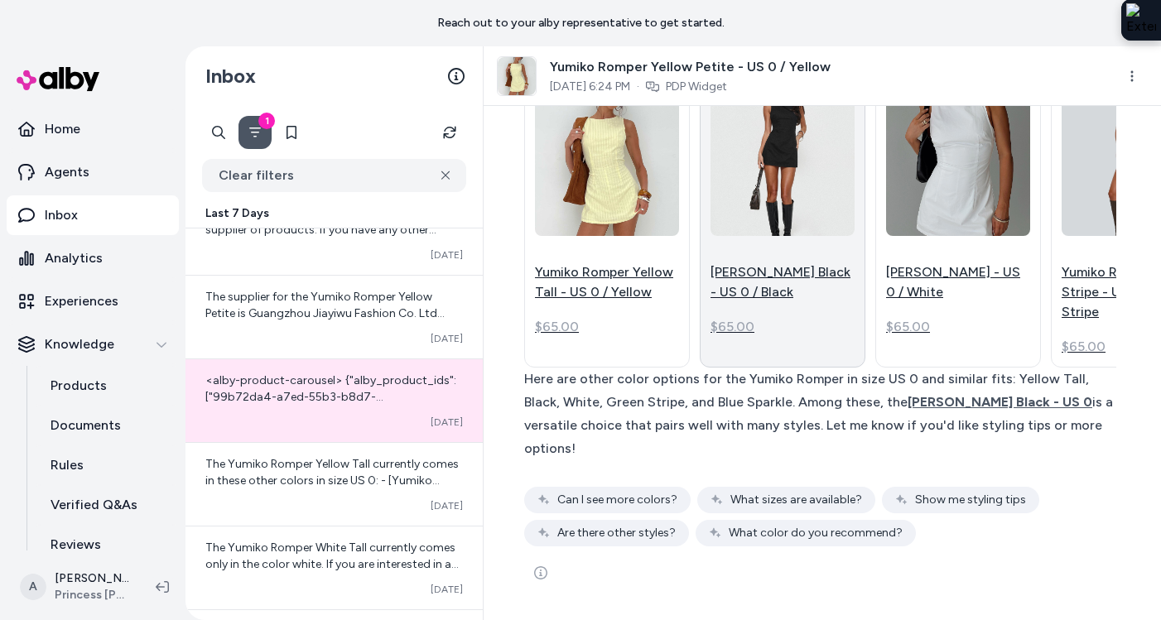
scroll to position [0, 314]
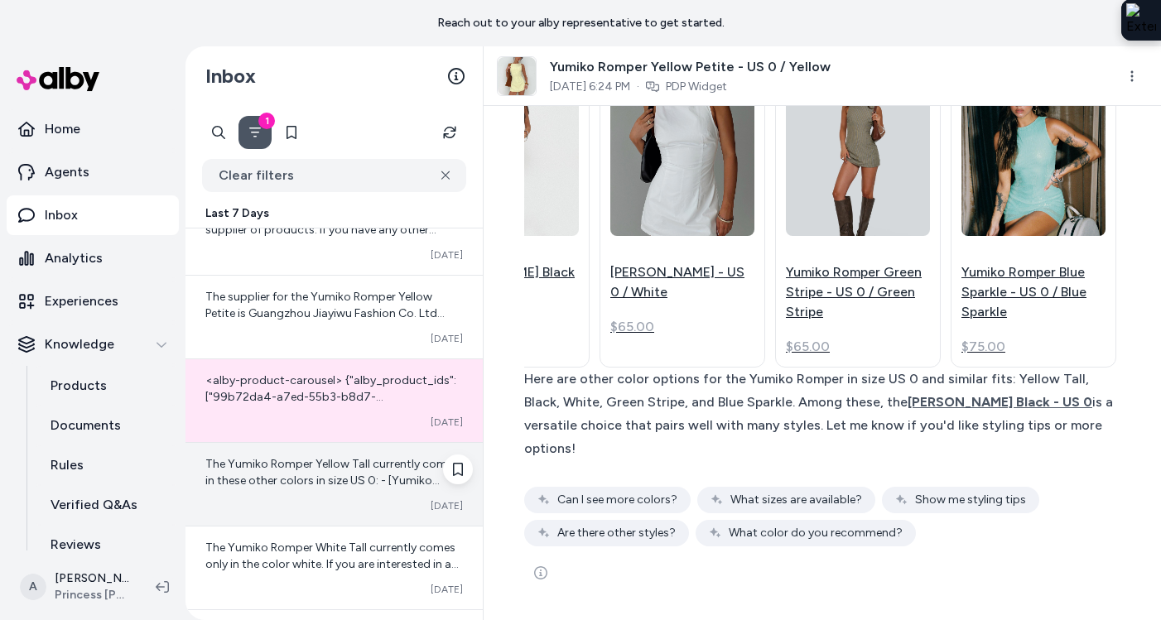
click at [384, 493] on div "The Yumiko Romper Yellow Tall currently comes in these other colors in size US …" at bounding box center [333, 484] width 297 height 83
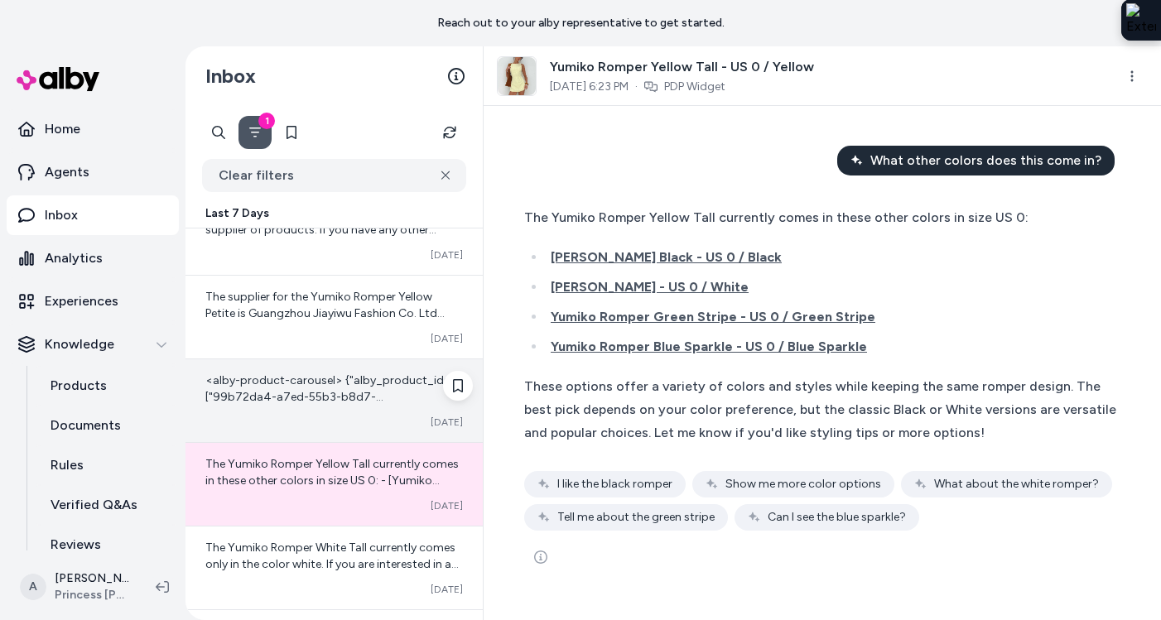
click at [405, 400] on div "<alby-product-carousel> {"alby_product_ids":["99b72da4-a7ed-55b3-b8d7-0218daf4c…" at bounding box center [333, 389] width 257 height 33
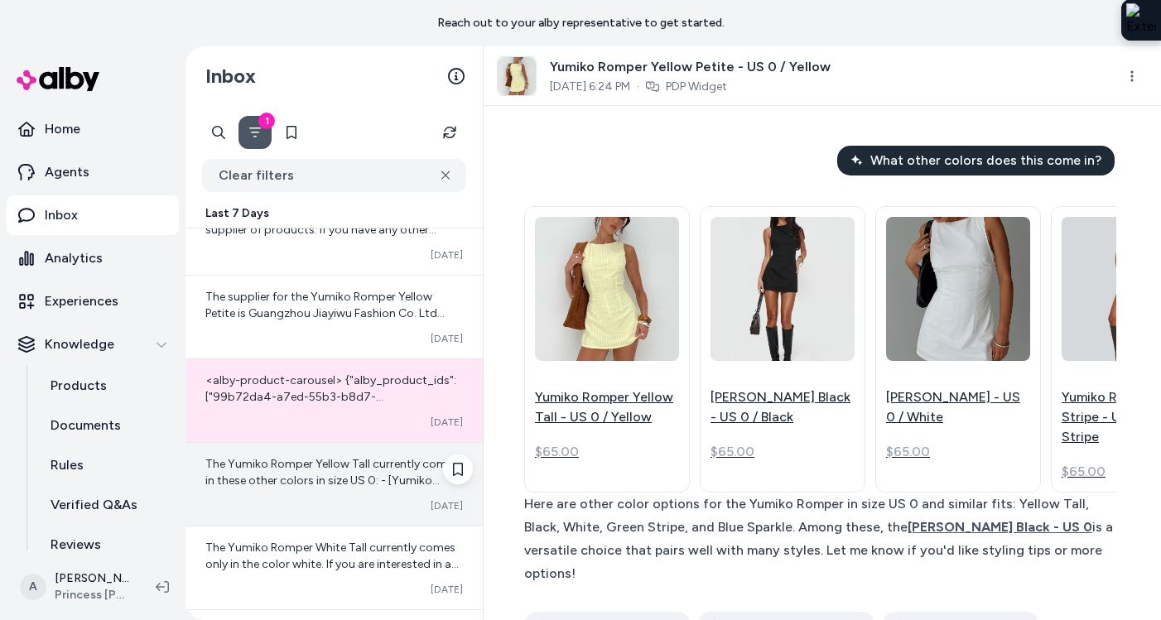
click at [322, 510] on div "Converted Oct 06" at bounding box center [333, 505] width 257 height 13
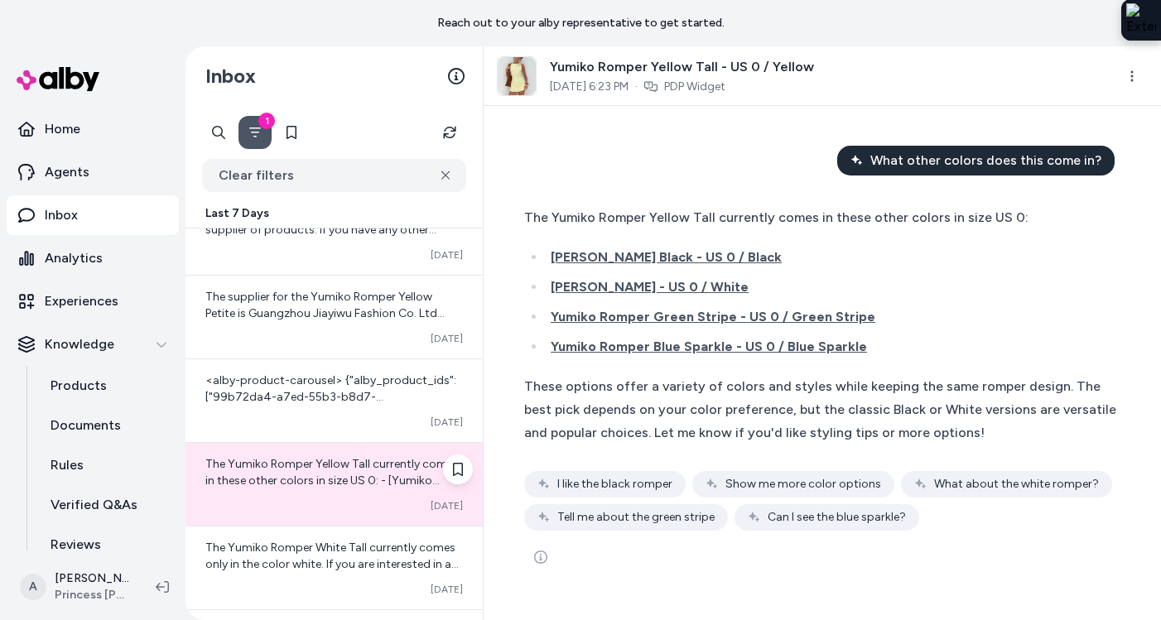
scroll to position [521, 0]
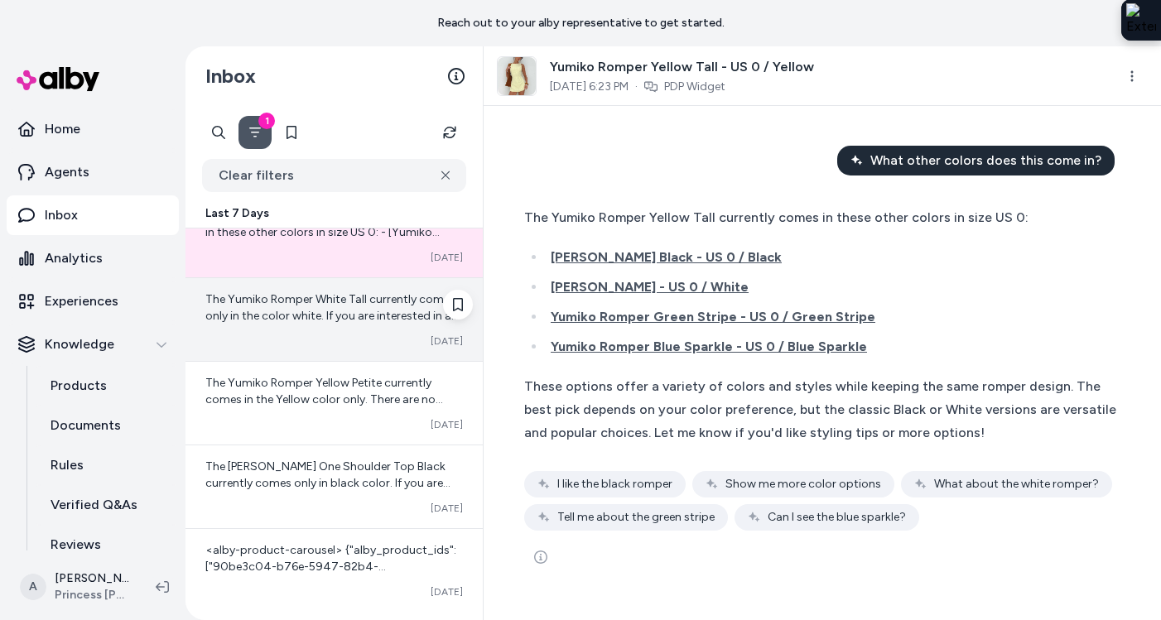
click at [342, 304] on span "The Yumiko Romper White Tall currently comes only in the color white. If you ar…" at bounding box center [331, 332] width 253 height 80
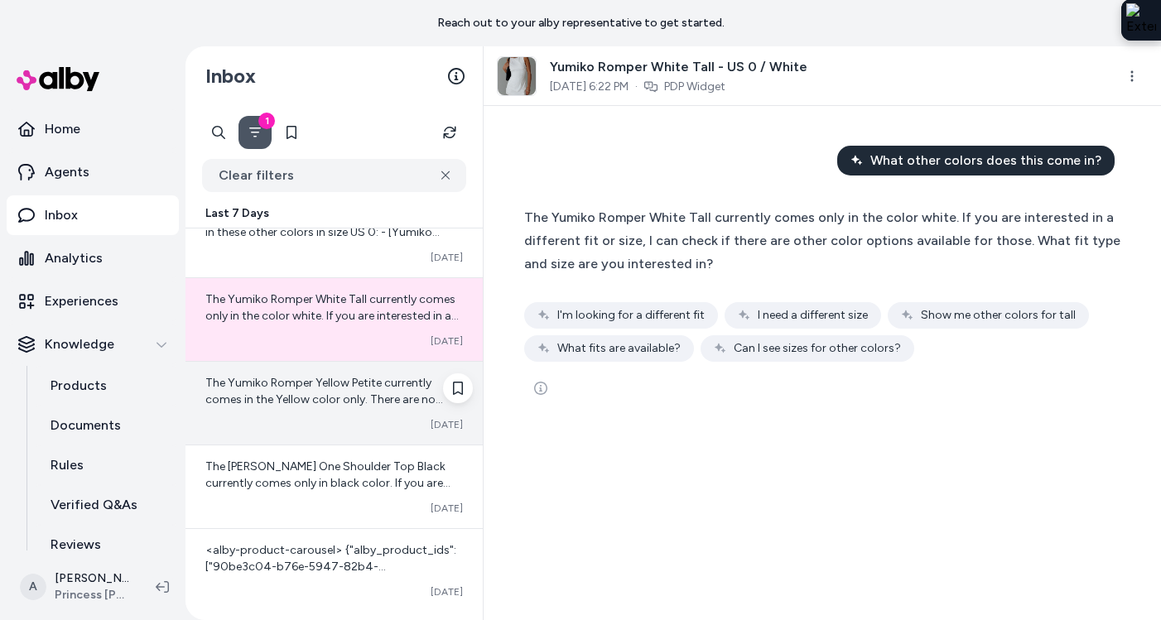
click at [320, 379] on span "The Yumiko Romper Yellow Petite currently comes in the Yellow color only. There…" at bounding box center [328, 424] width 247 height 97
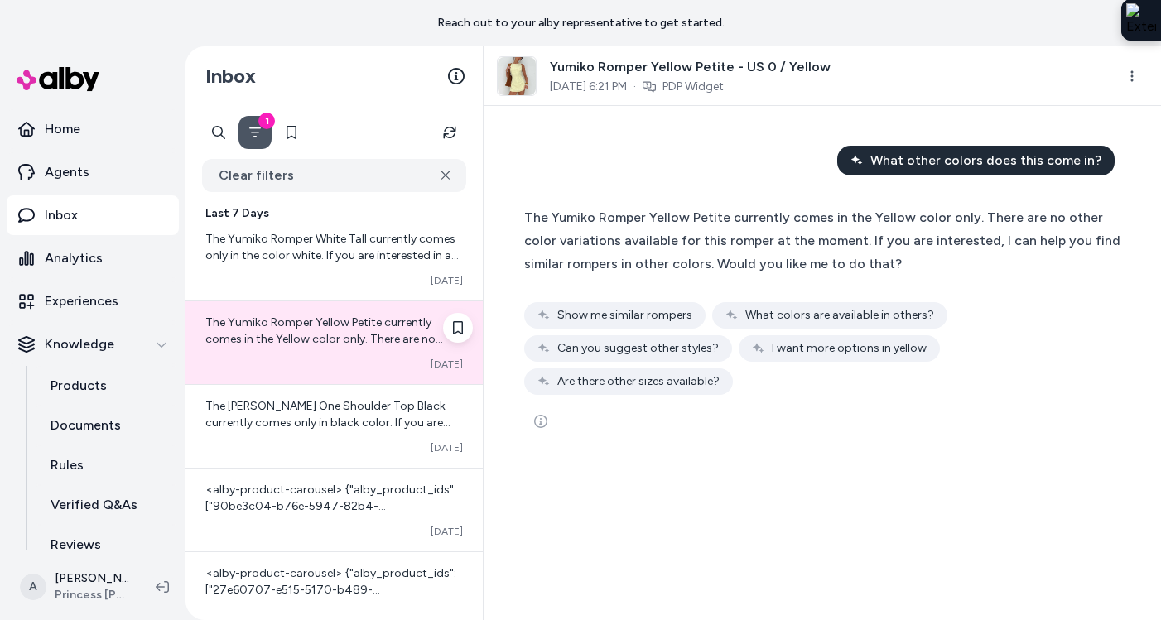
scroll to position [769, 0]
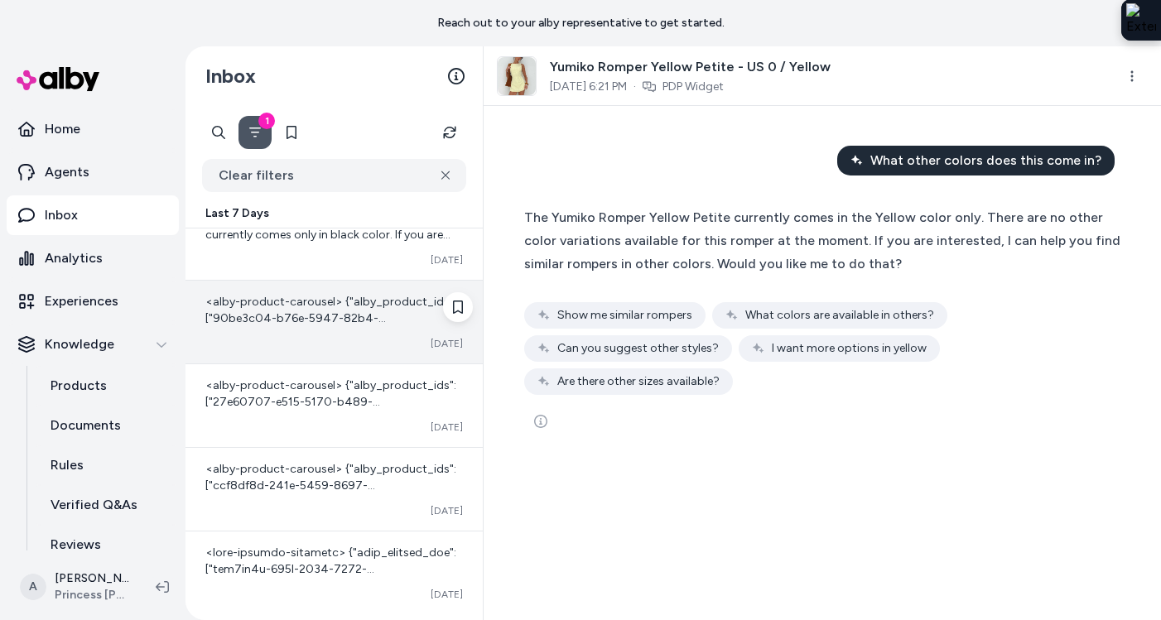
click at [323, 343] on div "Converted Oct 06" at bounding box center [333, 343] width 257 height 13
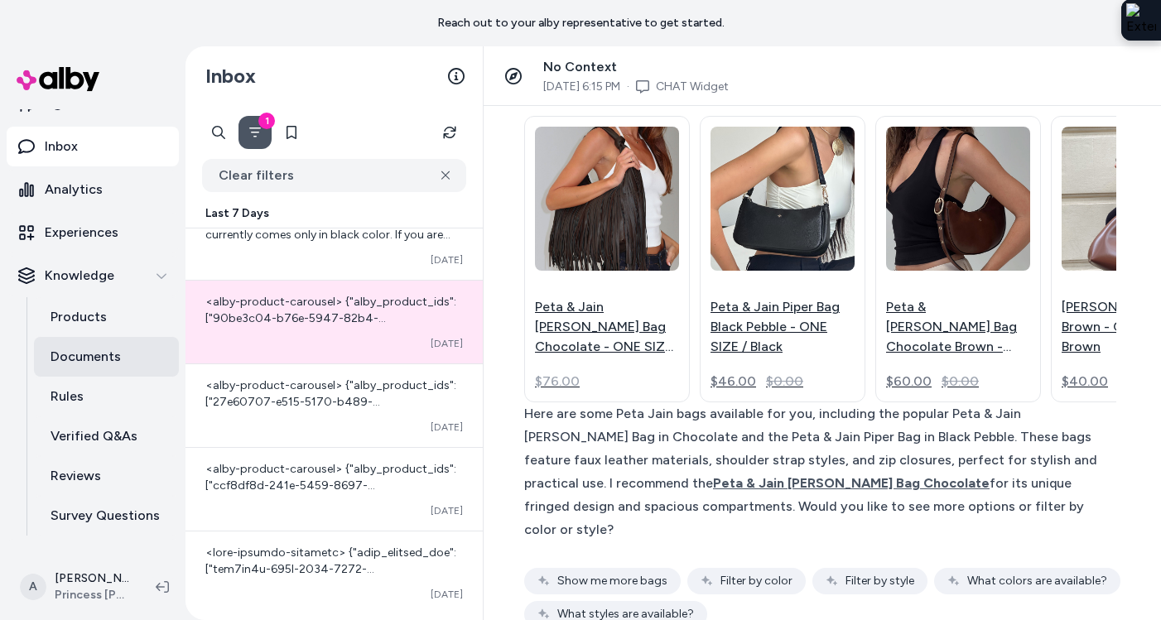
scroll to position [97, 0]
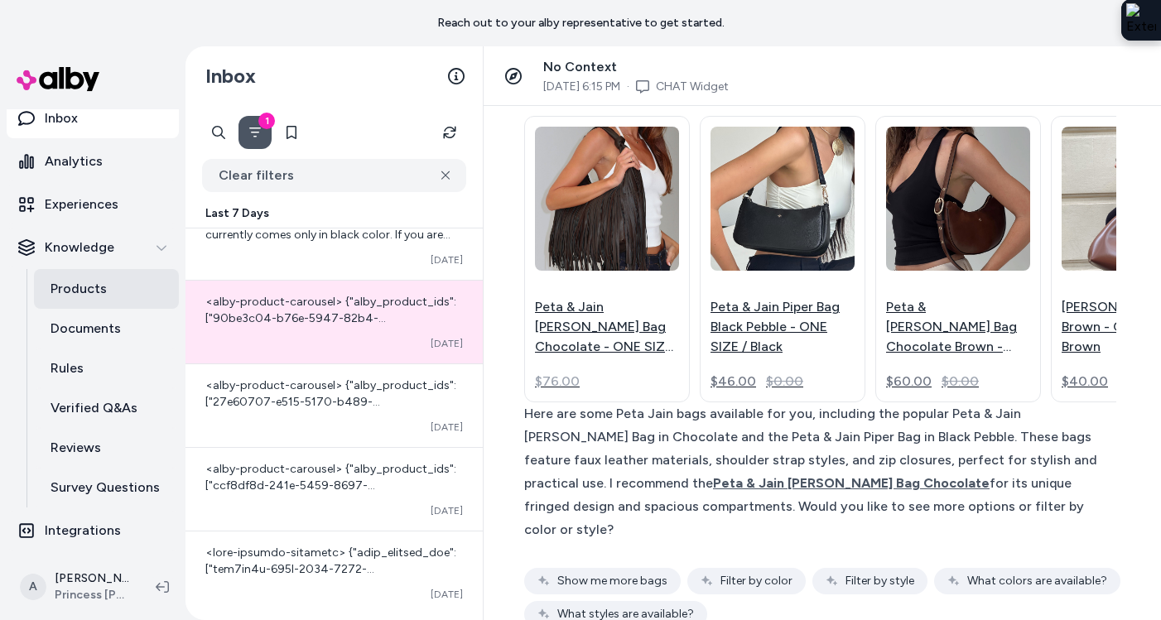
click at [75, 294] on p "Products" at bounding box center [79, 289] width 56 height 20
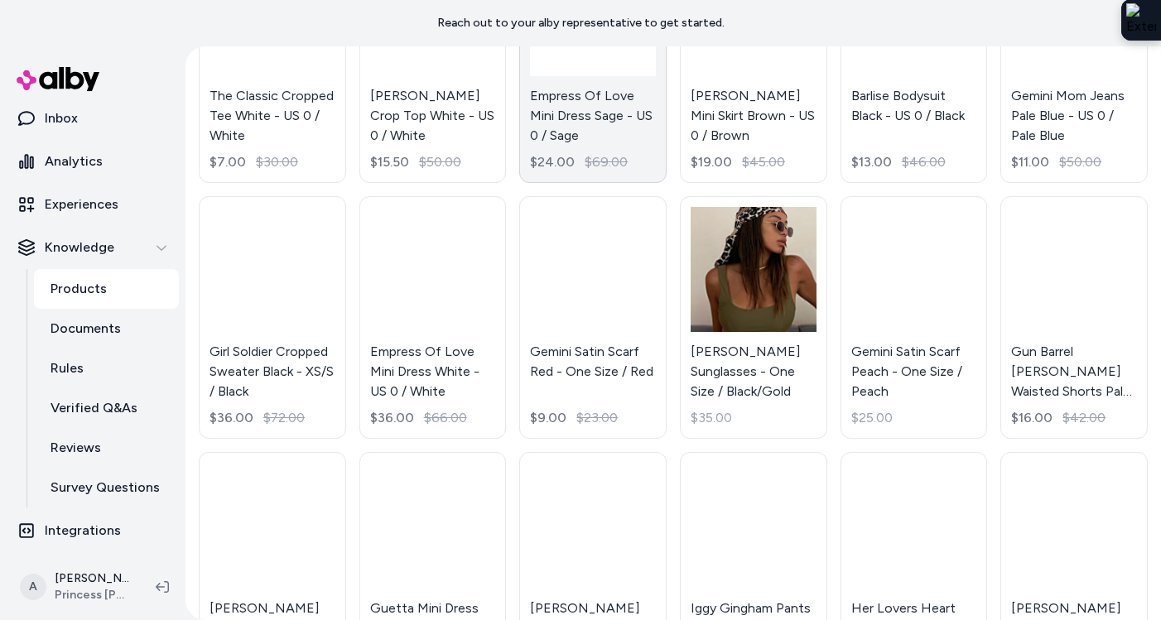
scroll to position [1116, 0]
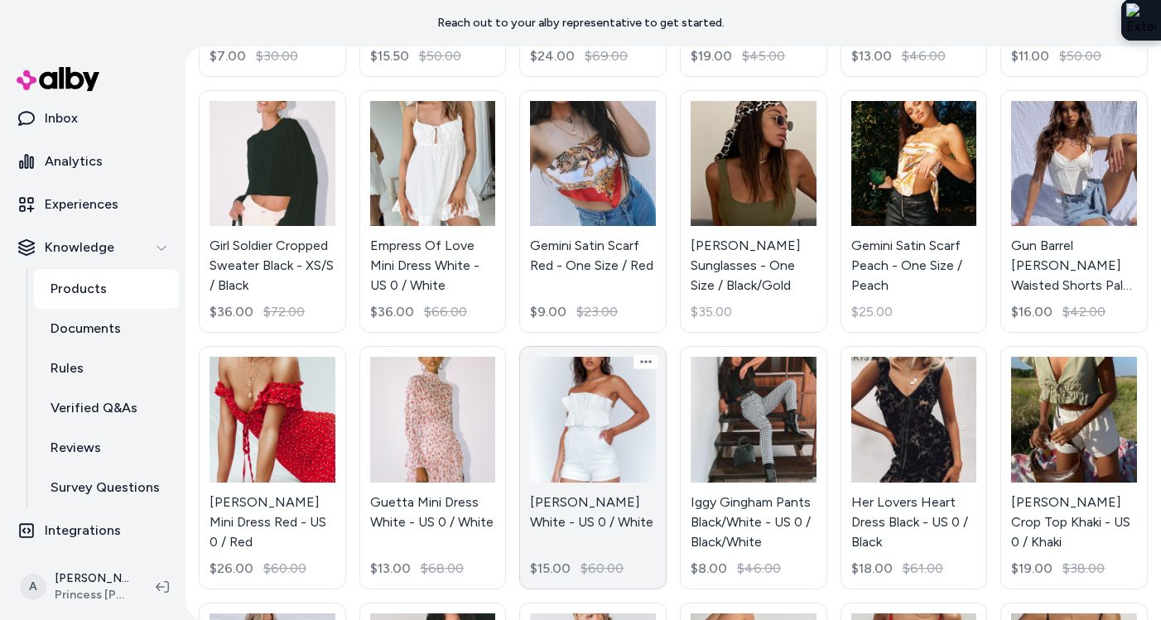
click at [608, 368] on link "Hunter Mae Romper White - US 0 / White $15.00 $60.00" at bounding box center [592, 467] width 147 height 243
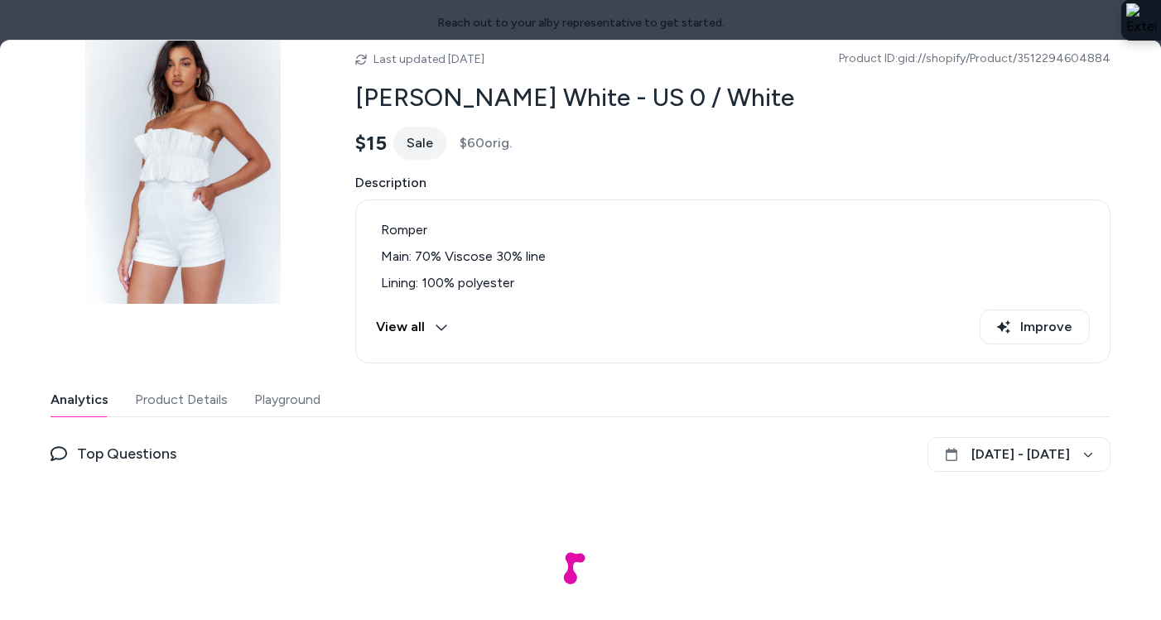
scroll to position [91, 0]
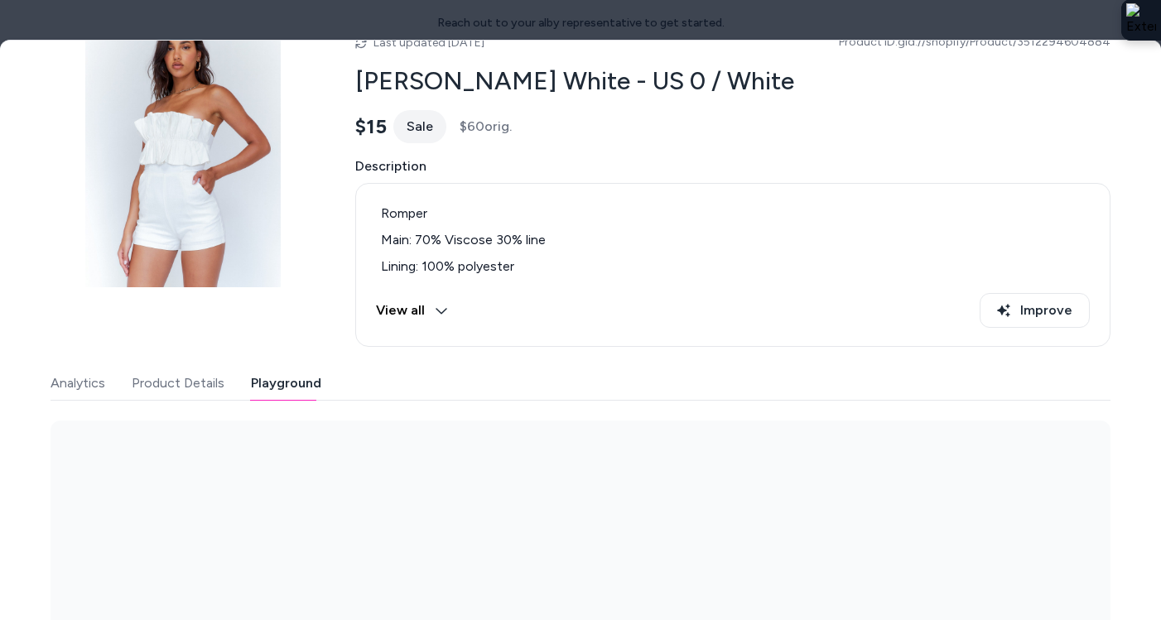
click at [297, 382] on button "Playground" at bounding box center [286, 383] width 70 height 33
click at [411, 305] on button "View all" at bounding box center [412, 310] width 72 height 35
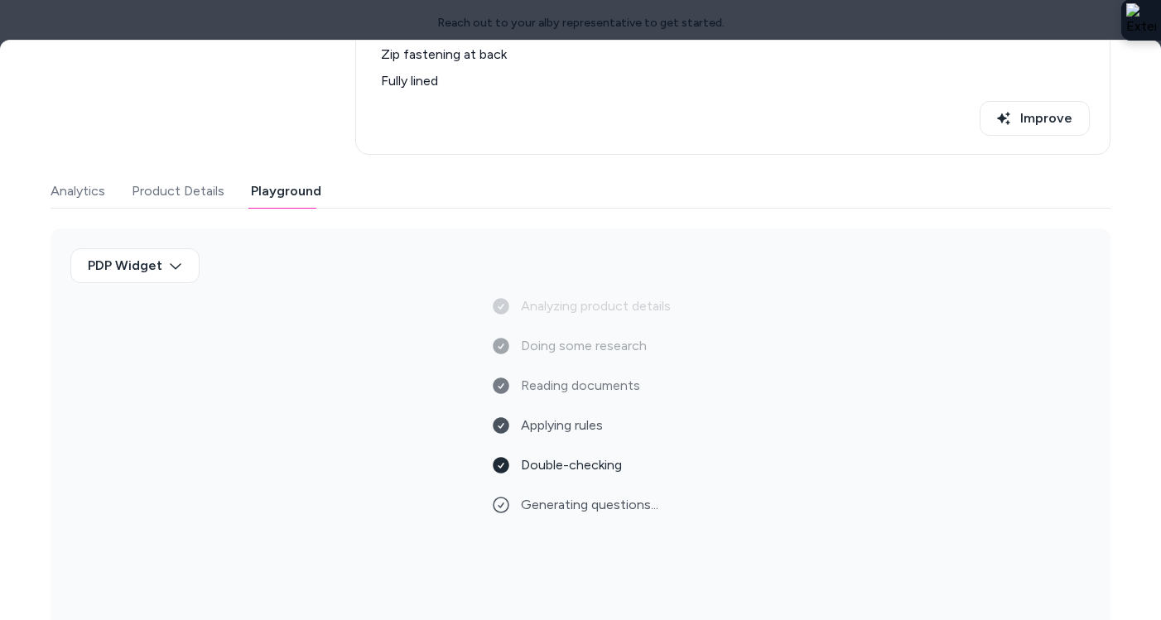
scroll to position [387, 0]
